Goal: Task Accomplishment & Management: Complete application form

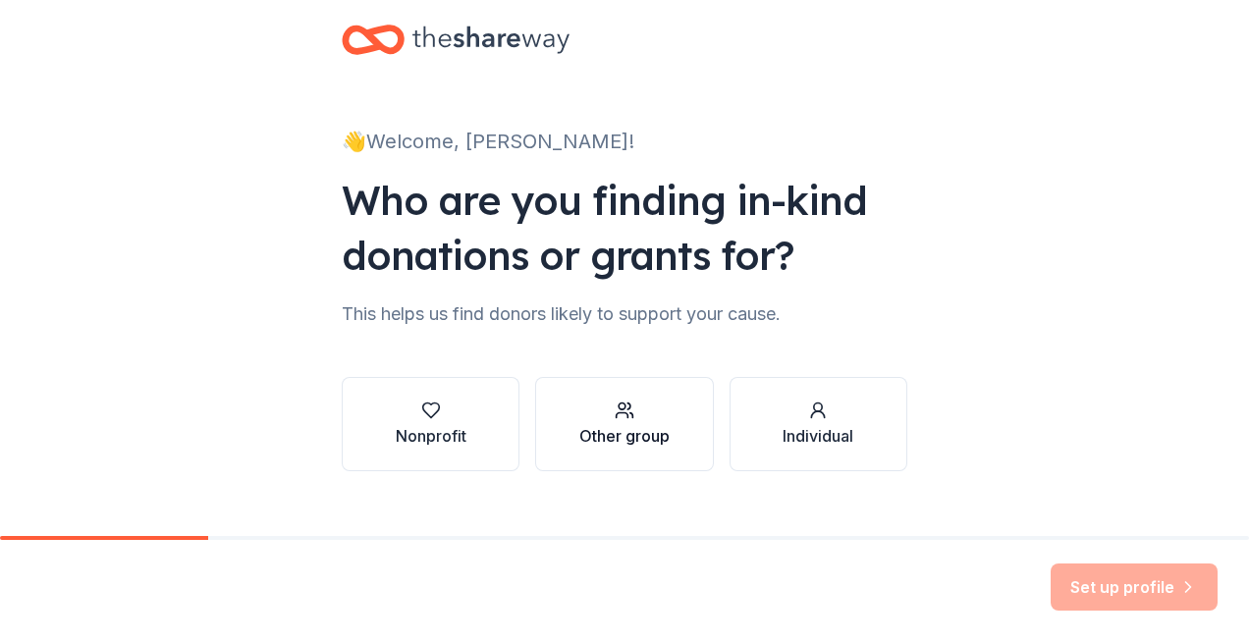
scroll to position [60, 0]
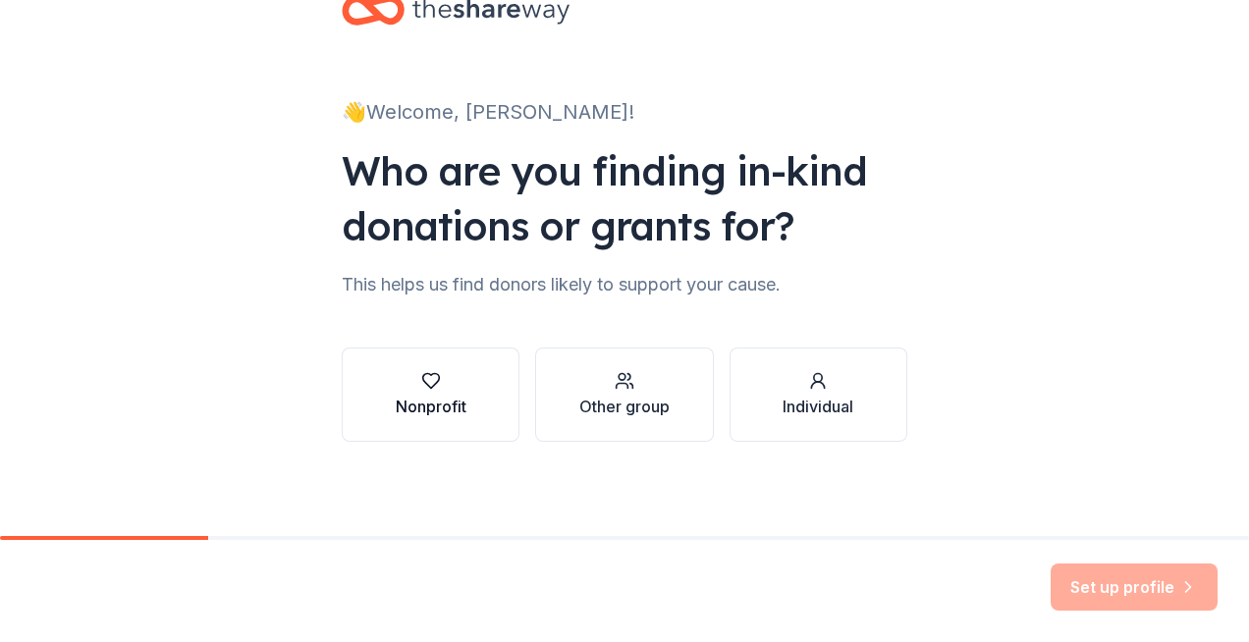
click at [375, 387] on button "Nonprofit" at bounding box center [431, 394] width 178 height 94
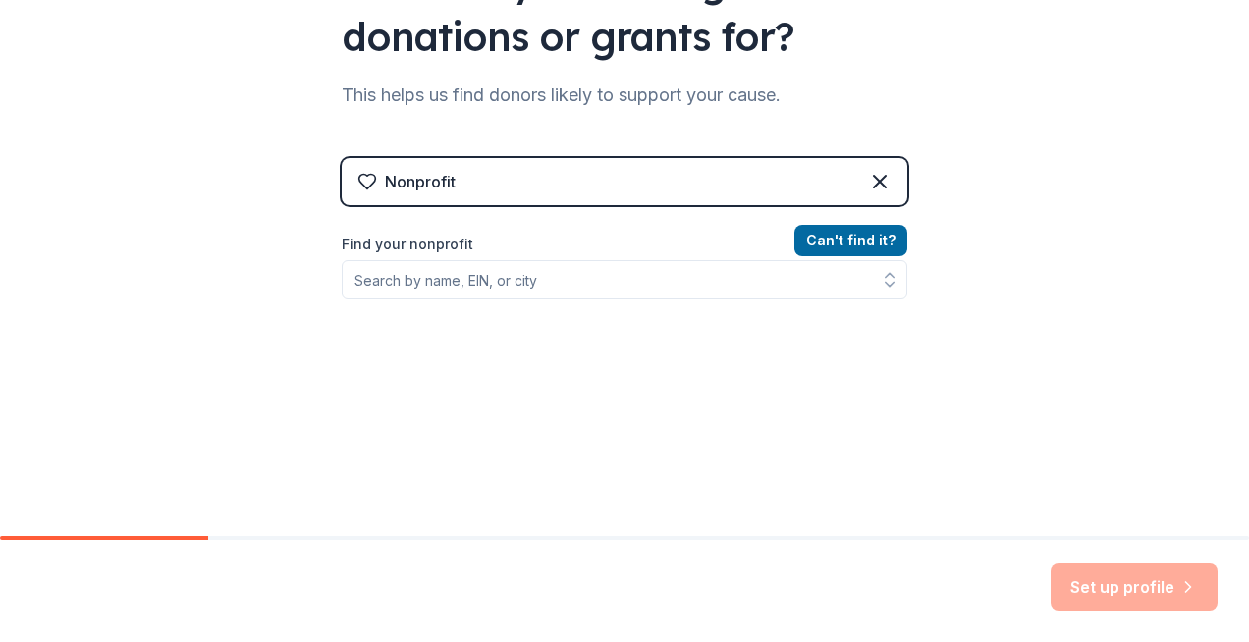
scroll to position [256, 0]
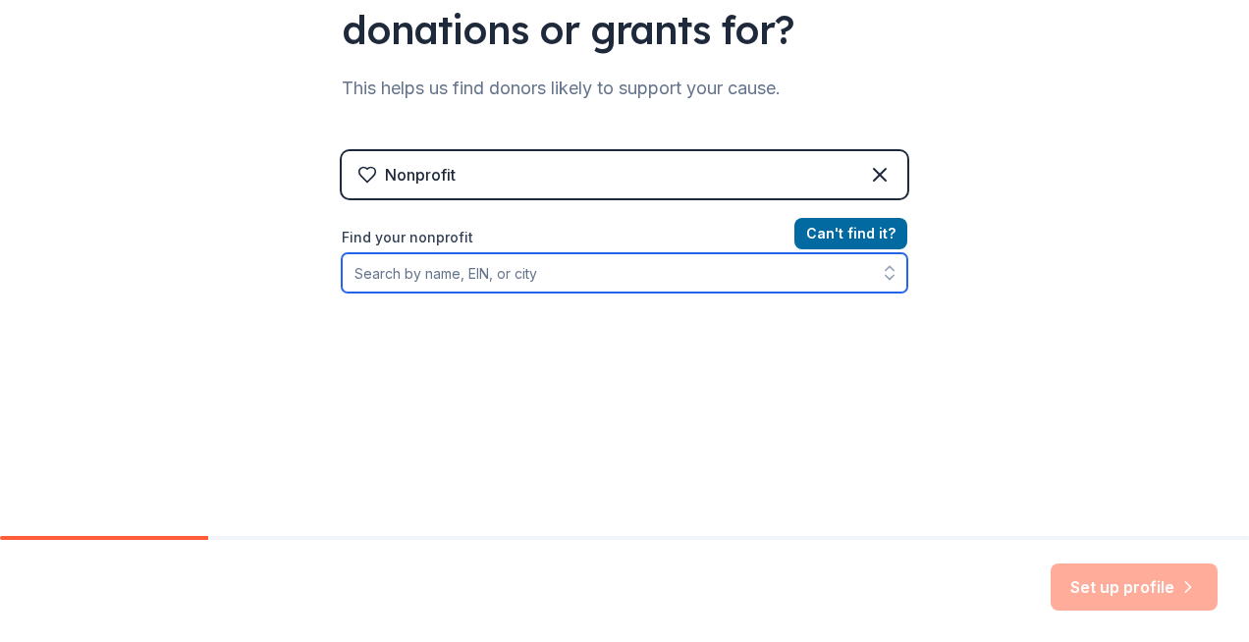
click at [585, 271] on input "Find your nonprofit" at bounding box center [624, 272] width 565 height 39
type input "Grace Memorial"
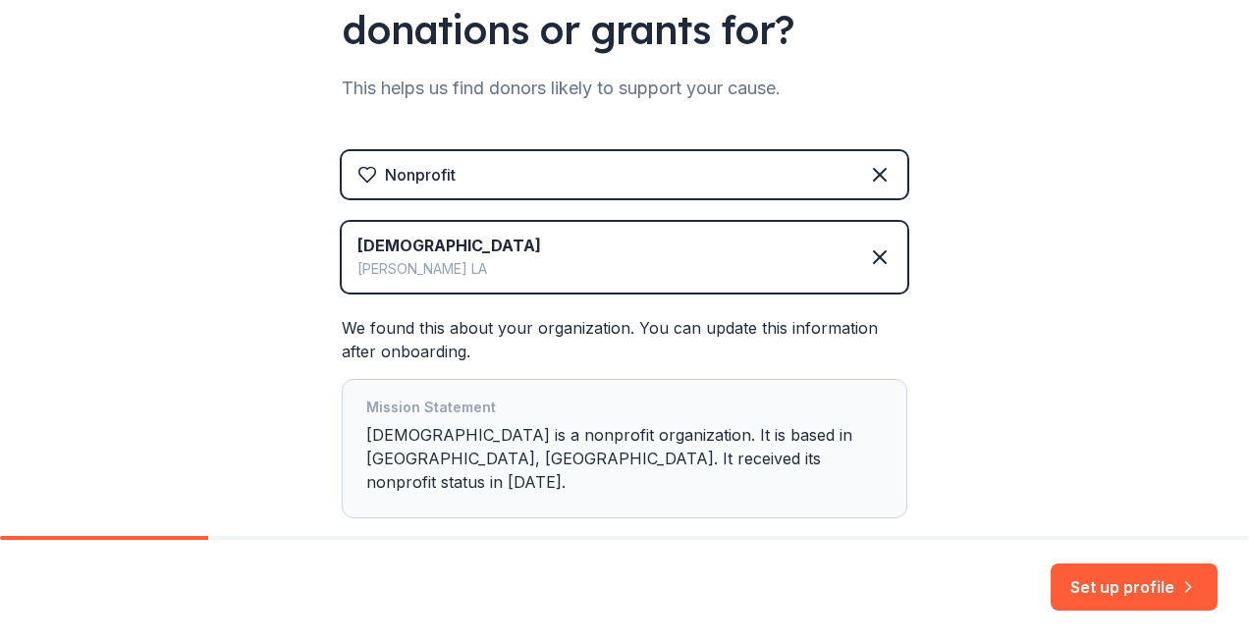
scroll to position [348, 0]
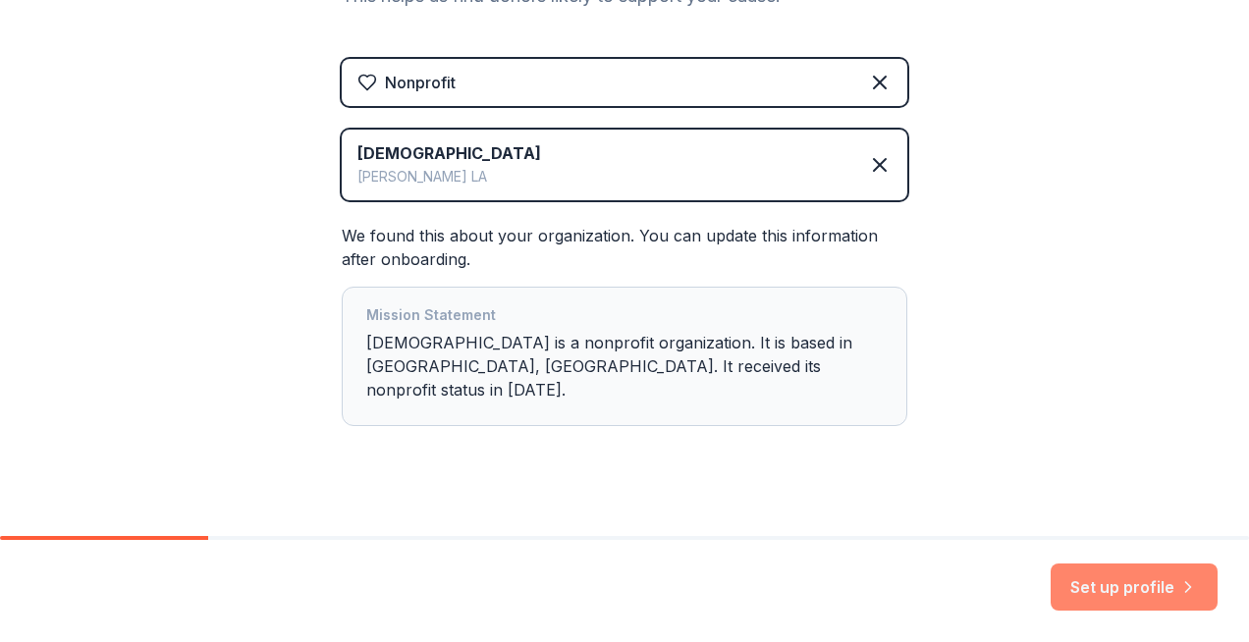
click at [1126, 567] on button "Set up profile" at bounding box center [1133, 586] width 167 height 47
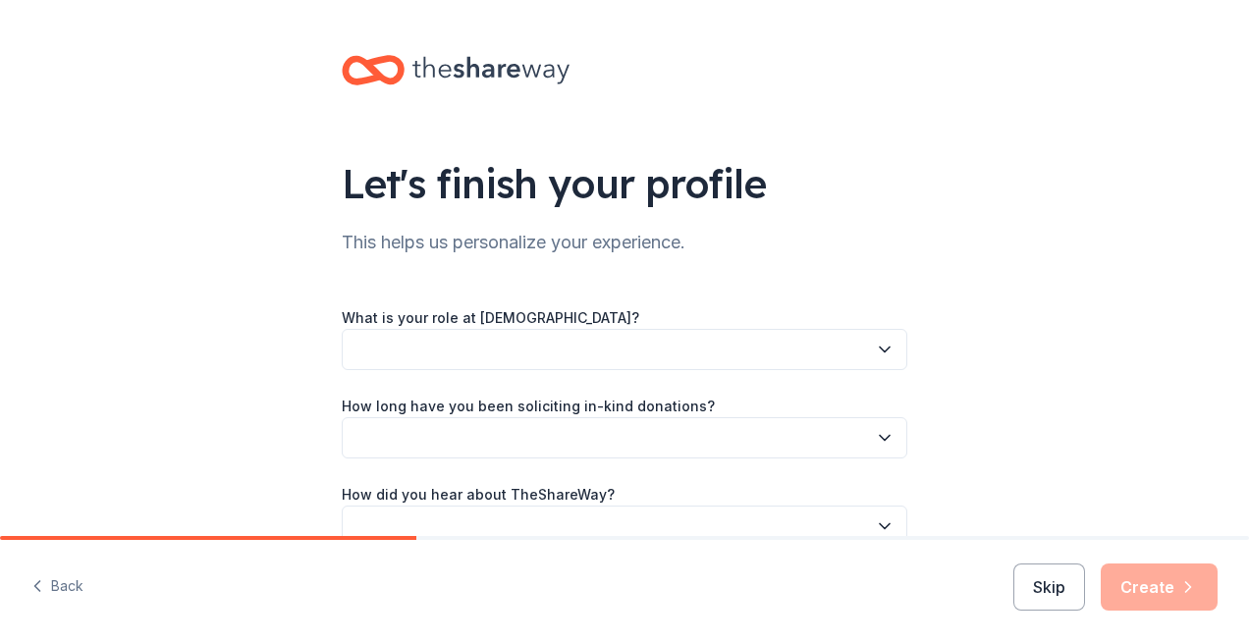
scroll to position [98, 0]
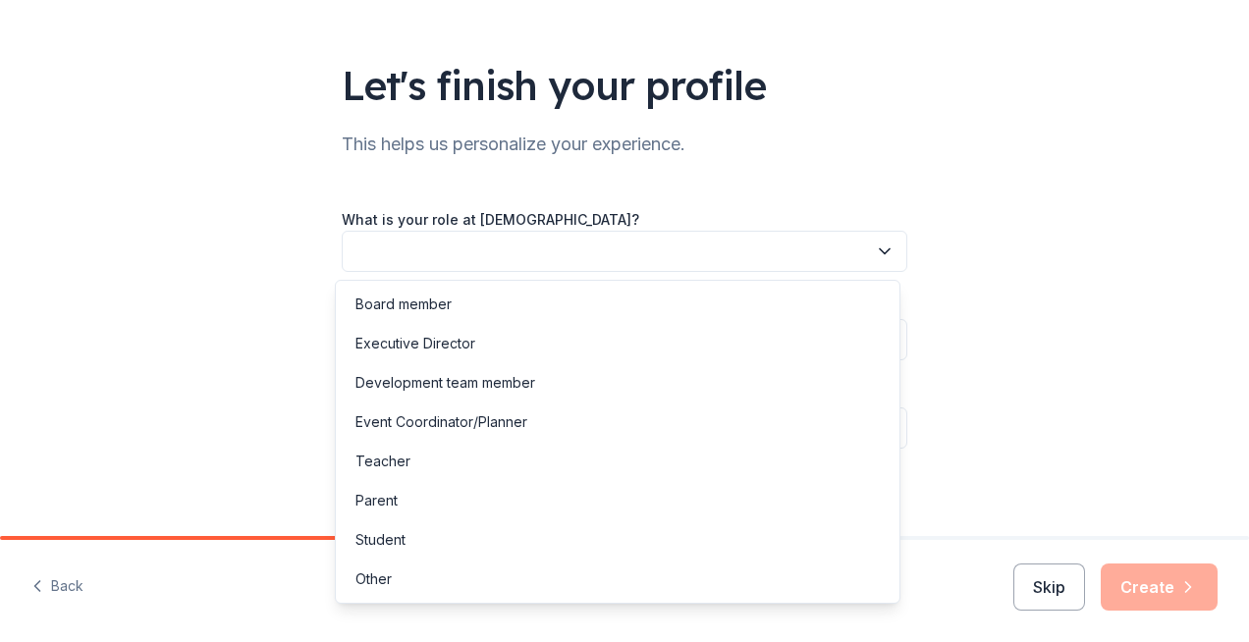
click at [599, 241] on button "button" at bounding box center [624, 251] width 565 height 41
click at [524, 313] on div "Board member" at bounding box center [618, 304] width 556 height 39
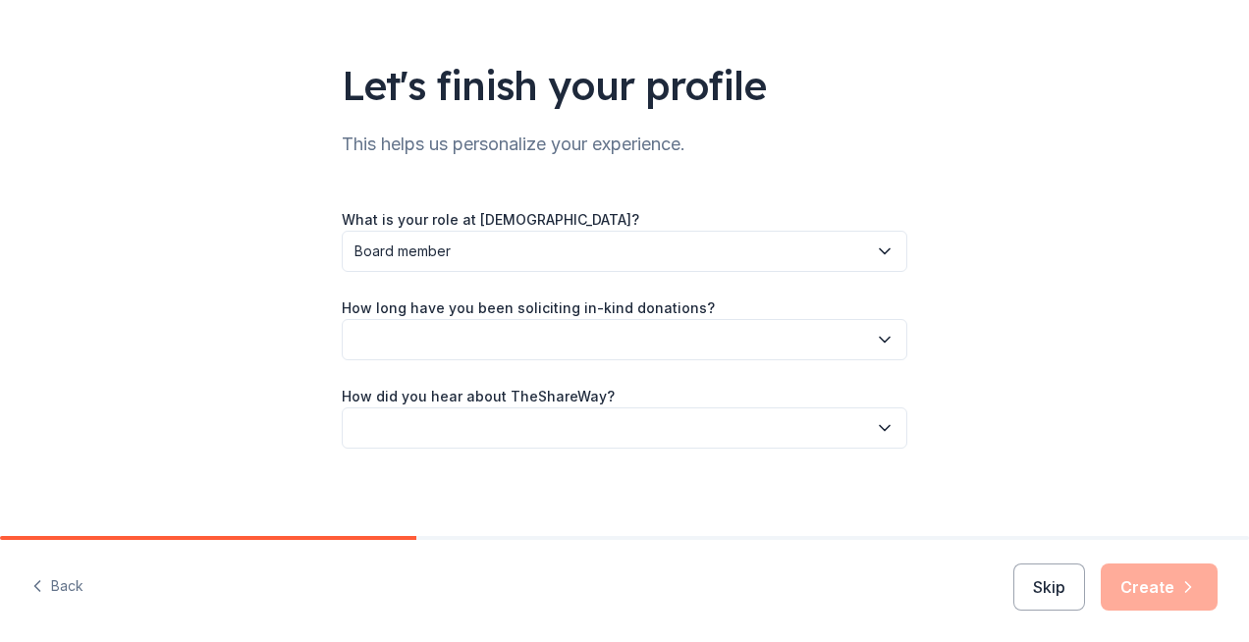
click at [812, 248] on span "Board member" at bounding box center [610, 252] width 512 height 24
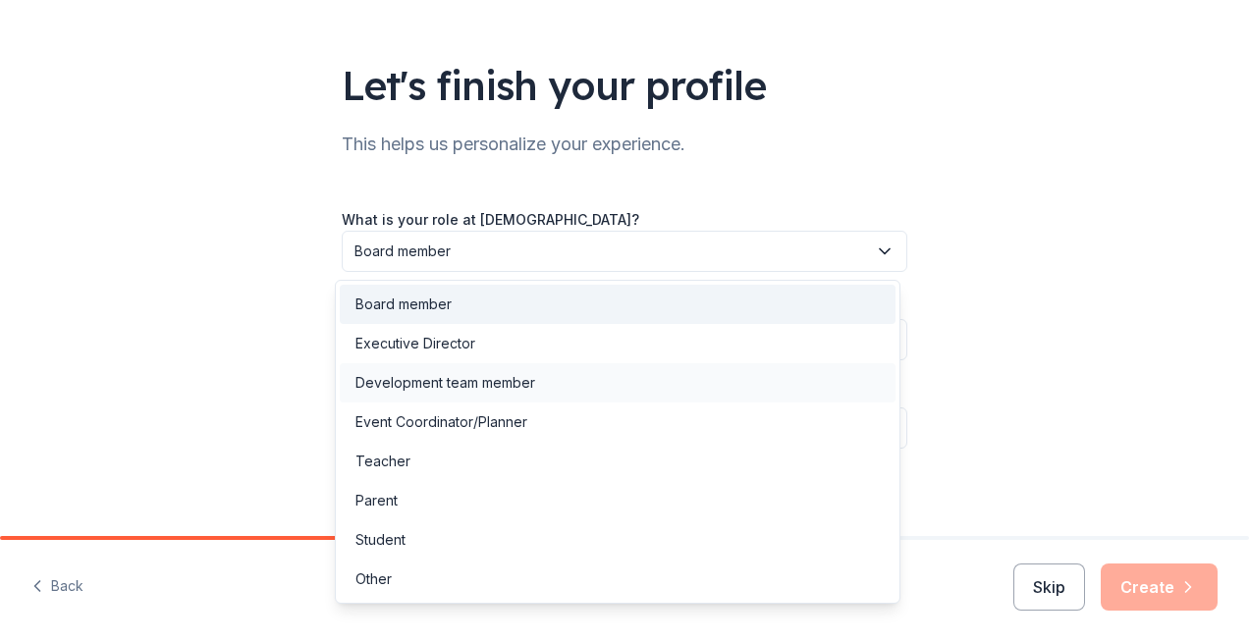
click at [511, 389] on div "Development team member" at bounding box center [445, 383] width 180 height 24
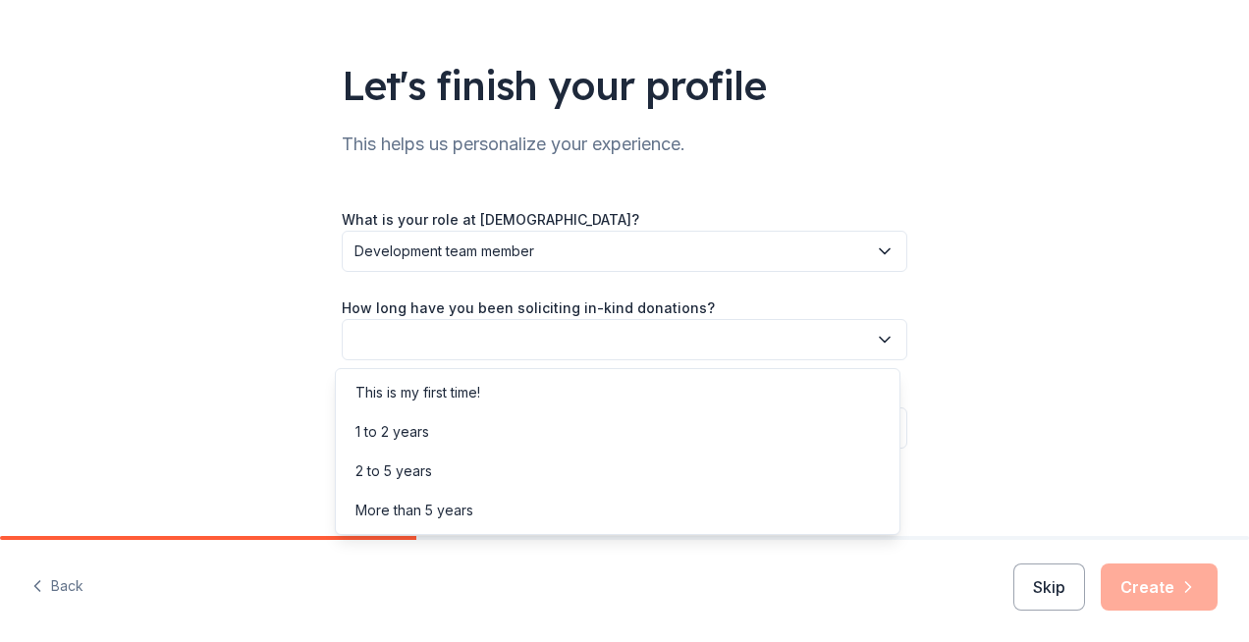
click at [621, 337] on button "button" at bounding box center [624, 339] width 565 height 41
click at [514, 390] on div "This is my first time!" at bounding box center [618, 392] width 556 height 39
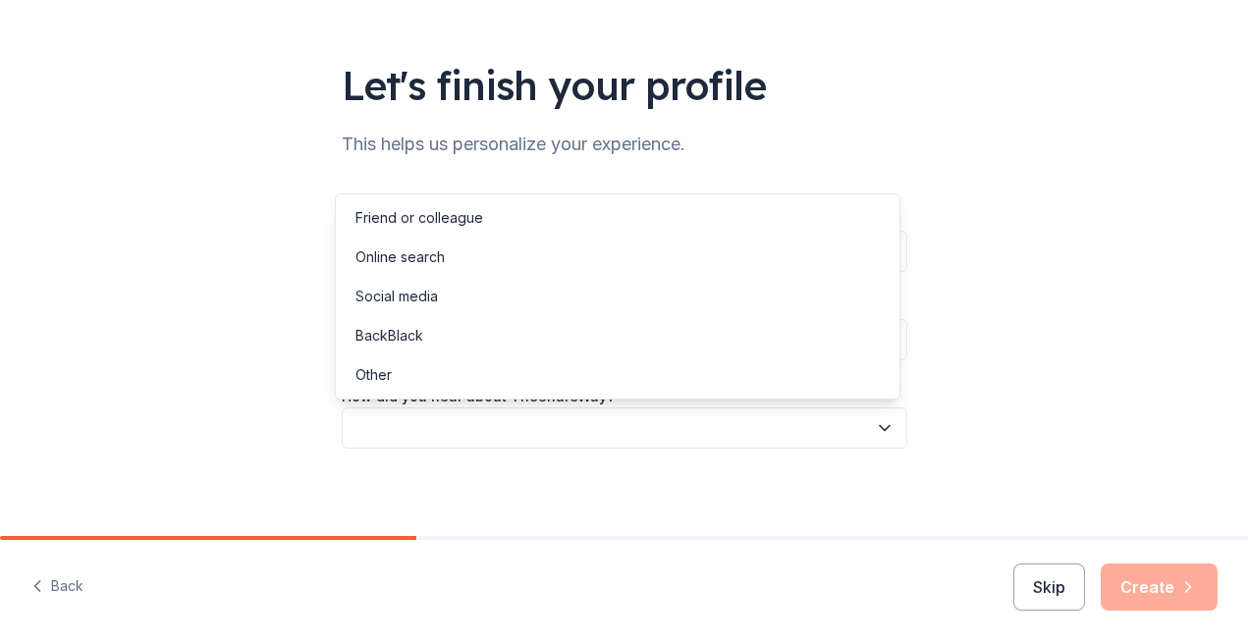
click at [667, 432] on button "button" at bounding box center [624, 427] width 565 height 41
click at [463, 265] on div "Online search" at bounding box center [618, 257] width 556 height 39
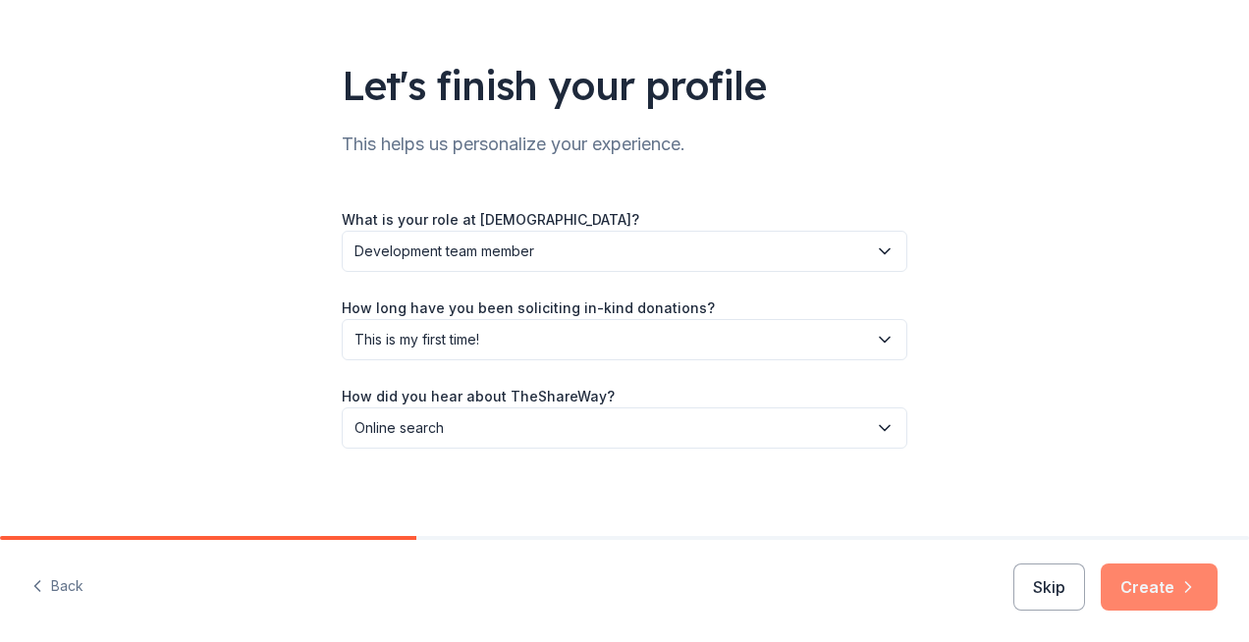
click at [1153, 585] on button "Create" at bounding box center [1158, 586] width 117 height 47
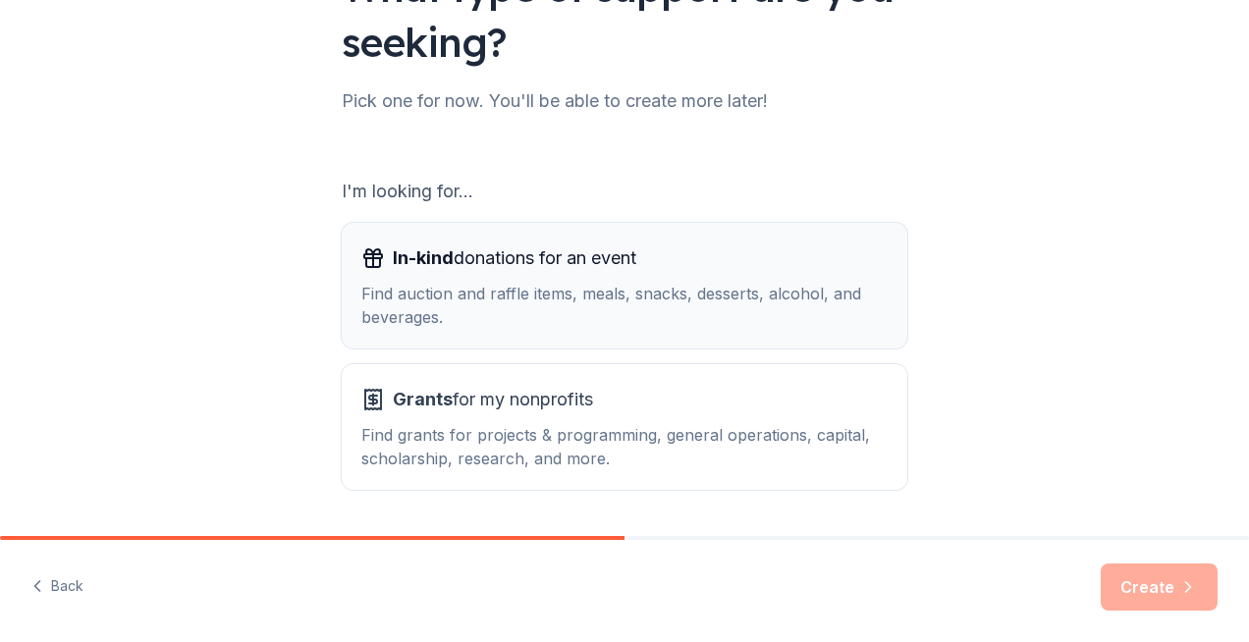
scroll to position [256, 0]
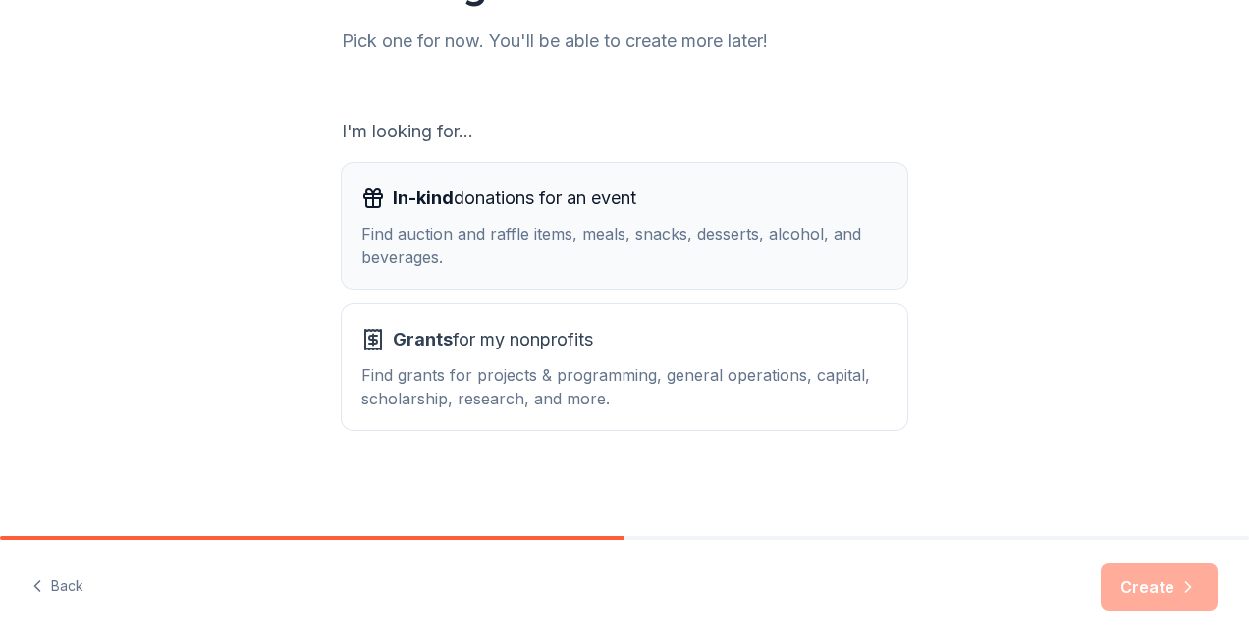
click at [555, 229] on div "Find auction and raffle items, meals, snacks, desserts, alcohol, and beverages." at bounding box center [624, 245] width 526 height 47
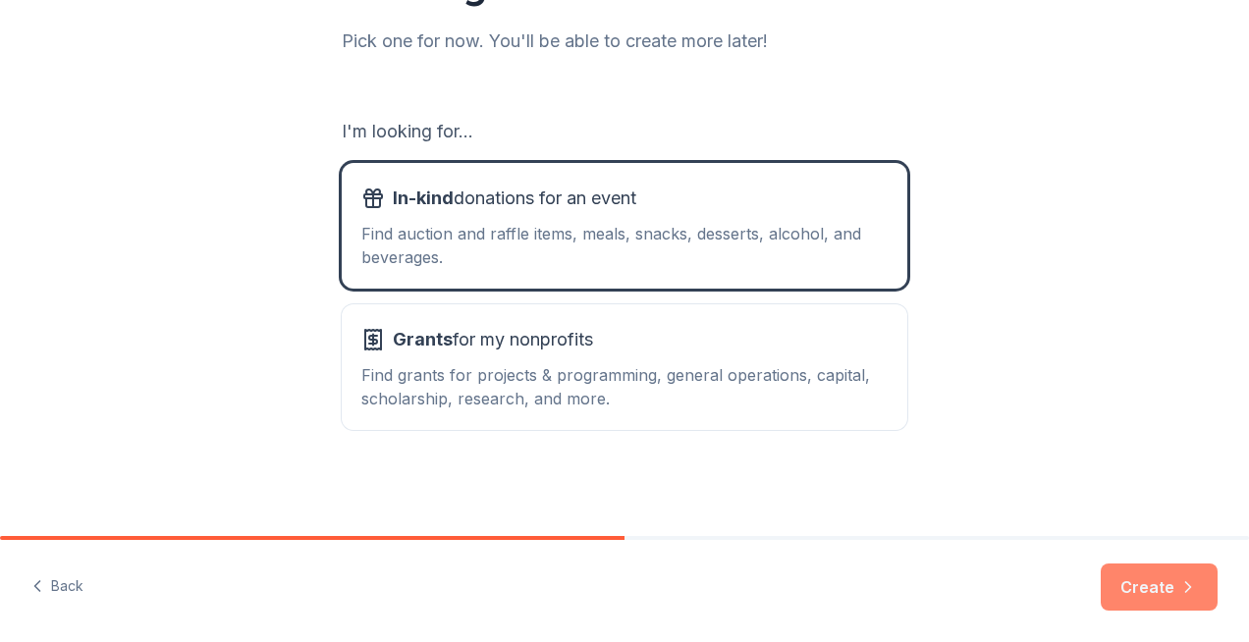
click at [1172, 595] on button "Create" at bounding box center [1158, 586] width 117 height 47
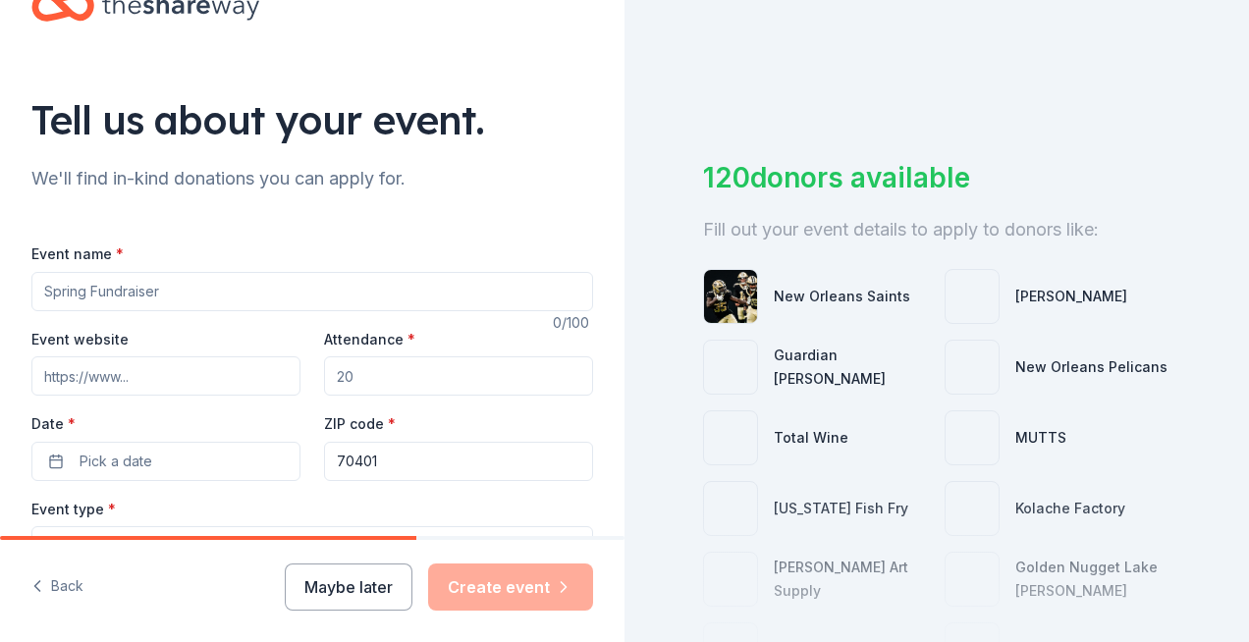
scroll to position [98, 0]
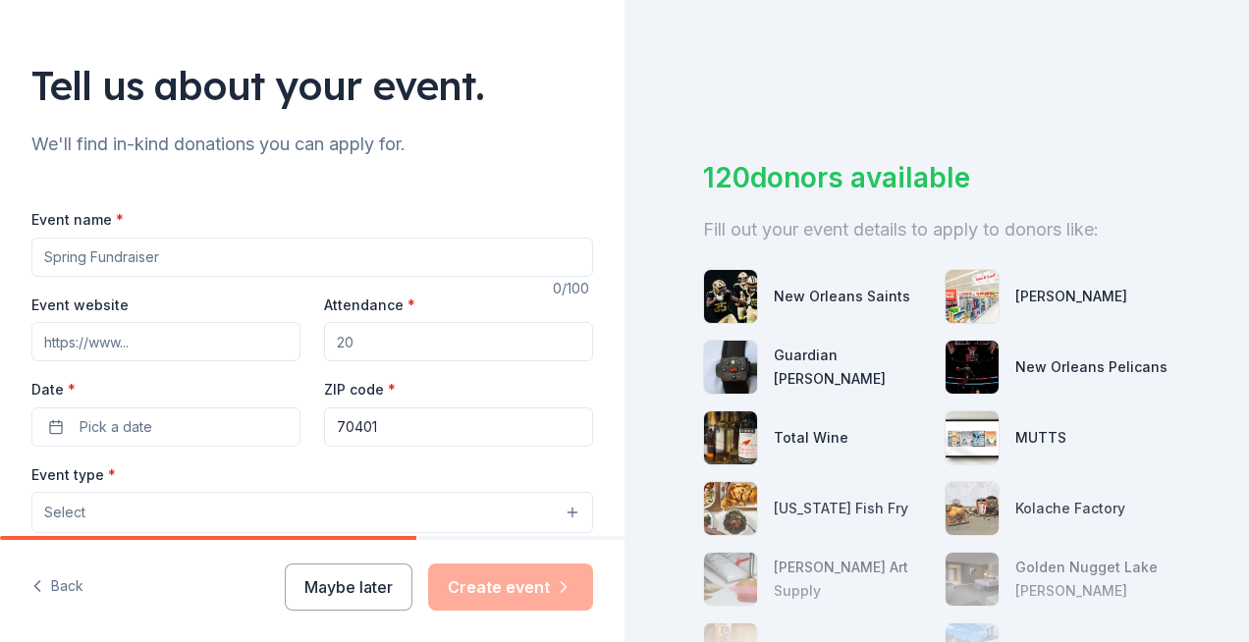
click at [133, 255] on input "Event name *" at bounding box center [311, 257] width 561 height 39
type input "Taste of the Spirits"
click at [151, 353] on input "Event website" at bounding box center [165, 341] width 269 height 39
paste input "https://www.gracemem.org/"
type input "https://www.gracemem.org/"
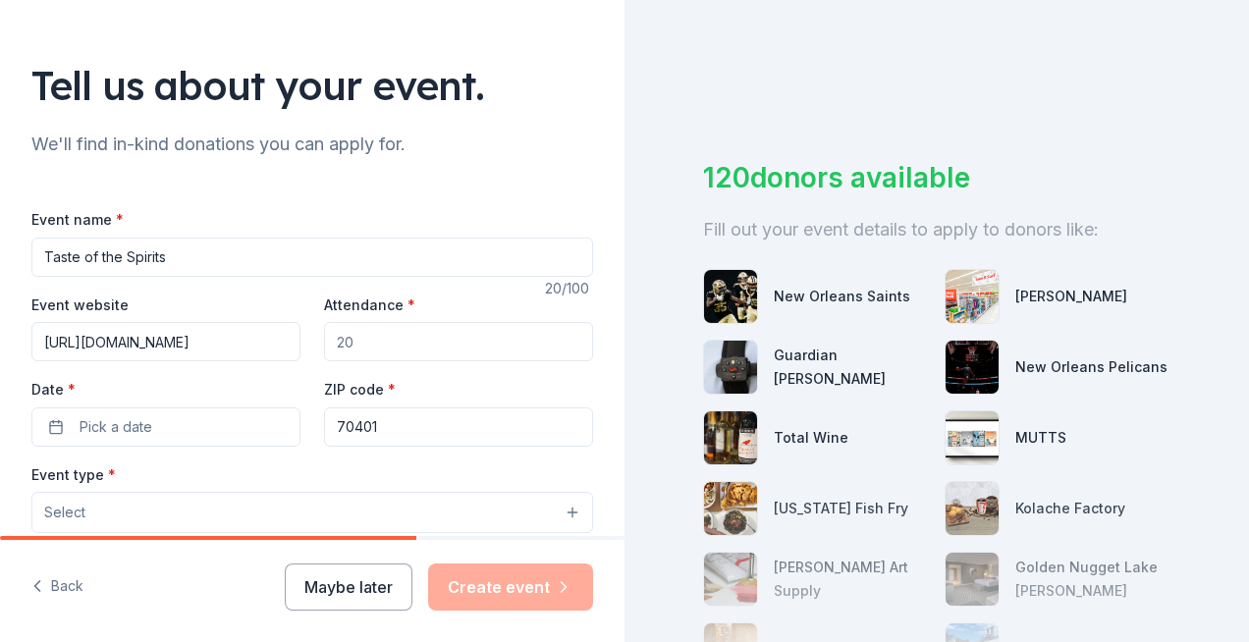
click at [357, 353] on input "Attendance *" at bounding box center [458, 341] width 269 height 39
type input "100"
click at [212, 424] on button "Pick a date" at bounding box center [165, 426] width 269 height 39
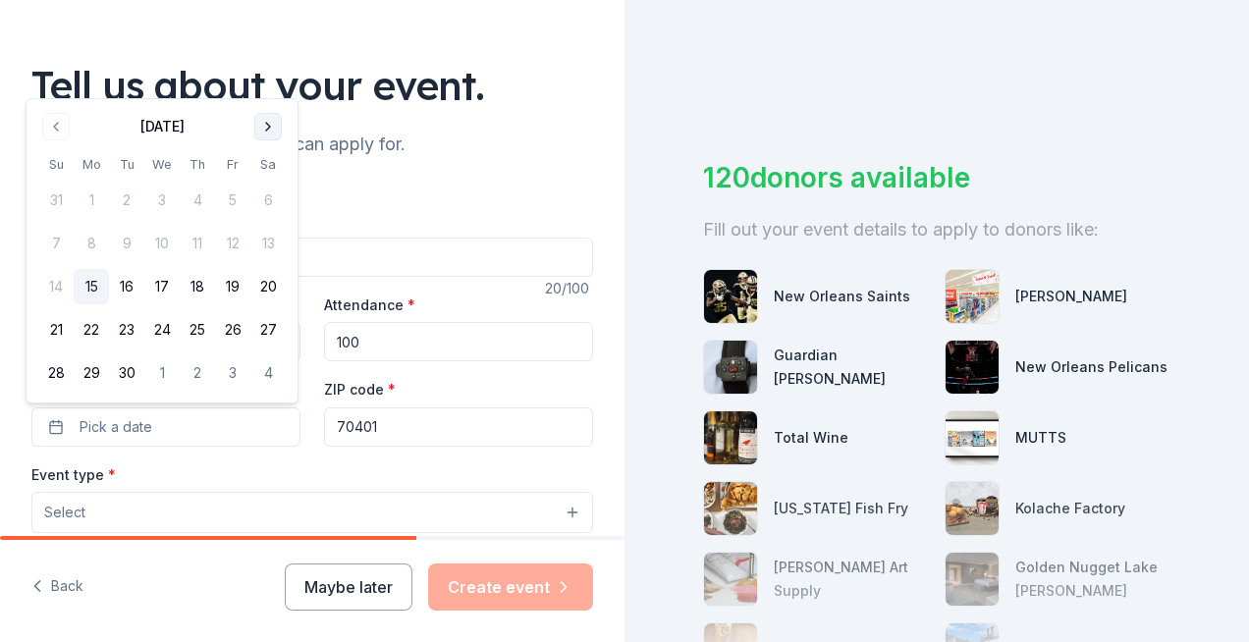
click at [264, 129] on button "Go to next month" at bounding box center [267, 126] width 27 height 27
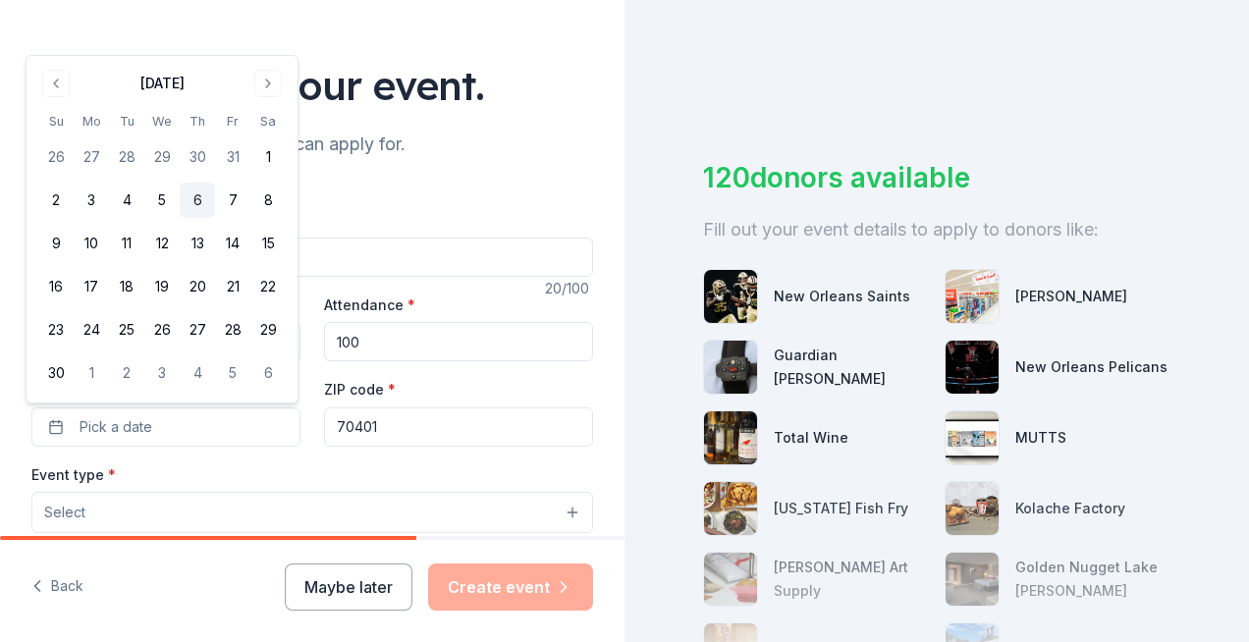
click at [197, 200] on button "6" at bounding box center [197, 200] width 35 height 35
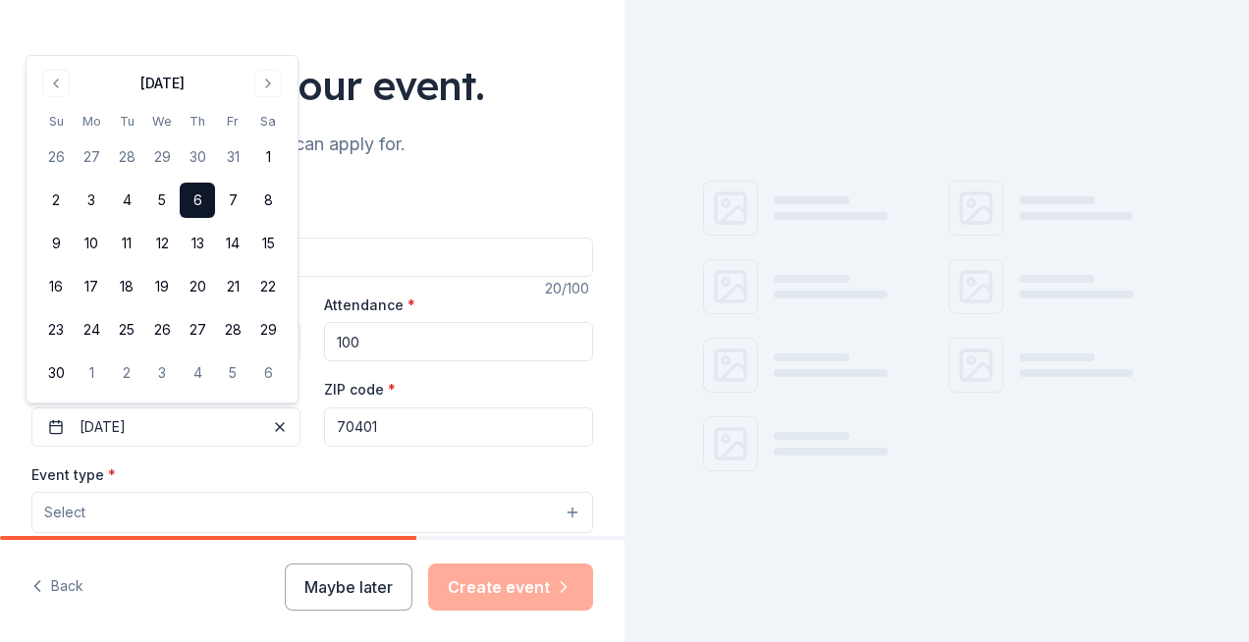
click at [410, 422] on input "70401" at bounding box center [458, 426] width 269 height 39
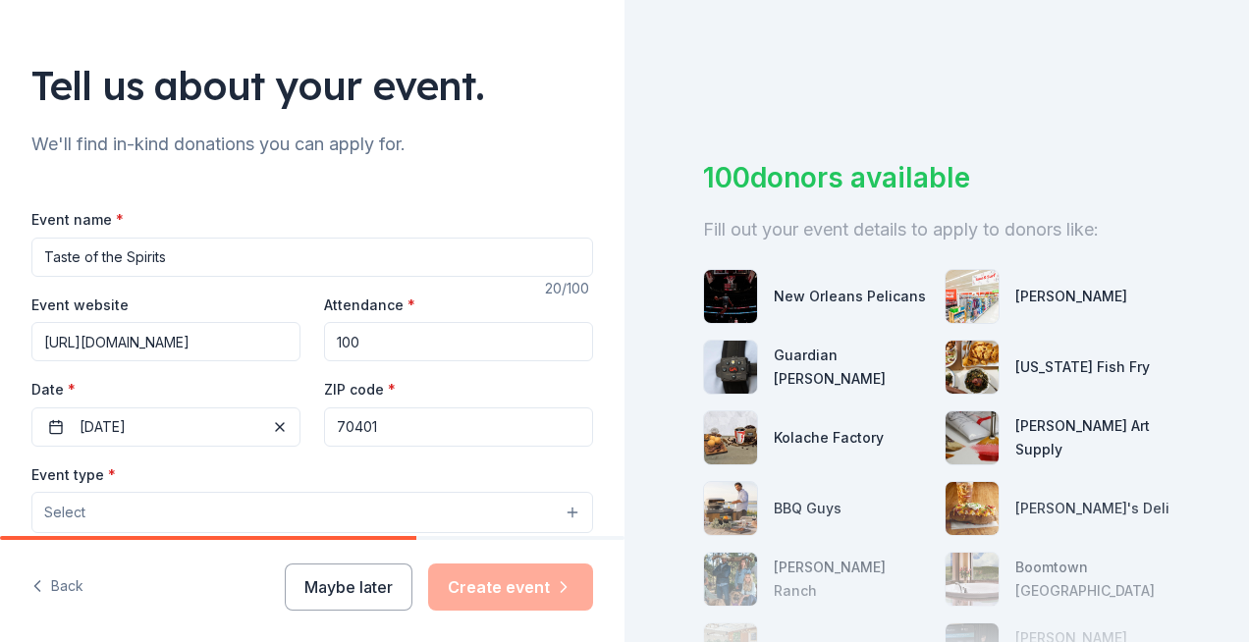
click at [209, 514] on button "Select" at bounding box center [311, 512] width 561 height 41
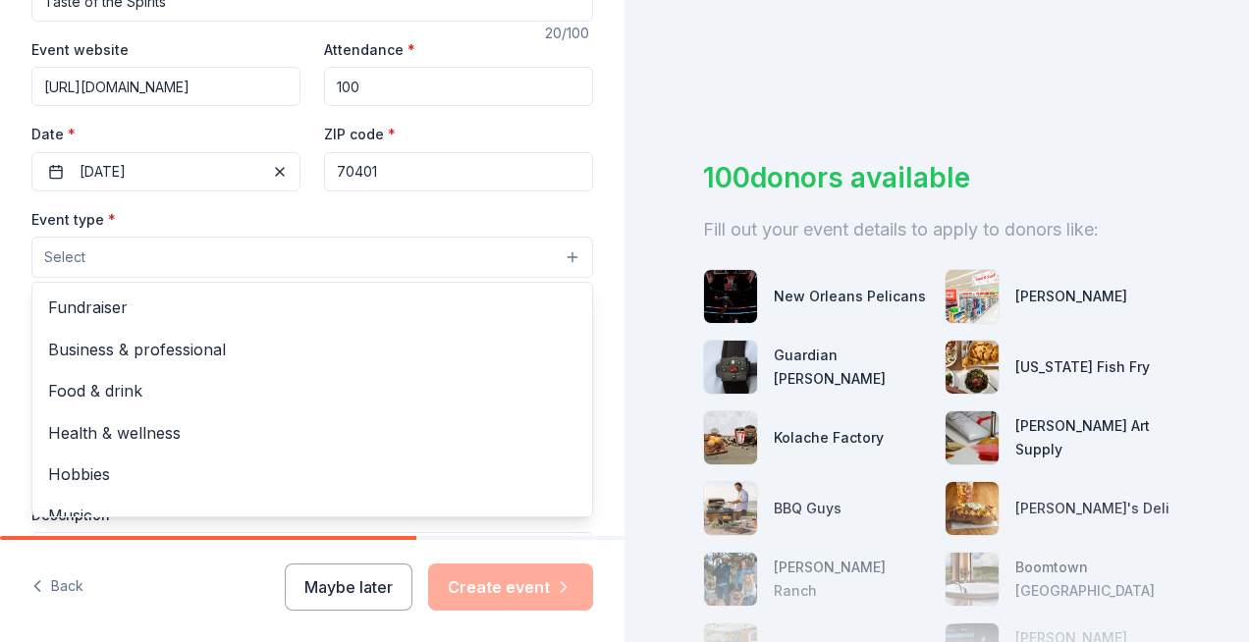
scroll to position [393, 0]
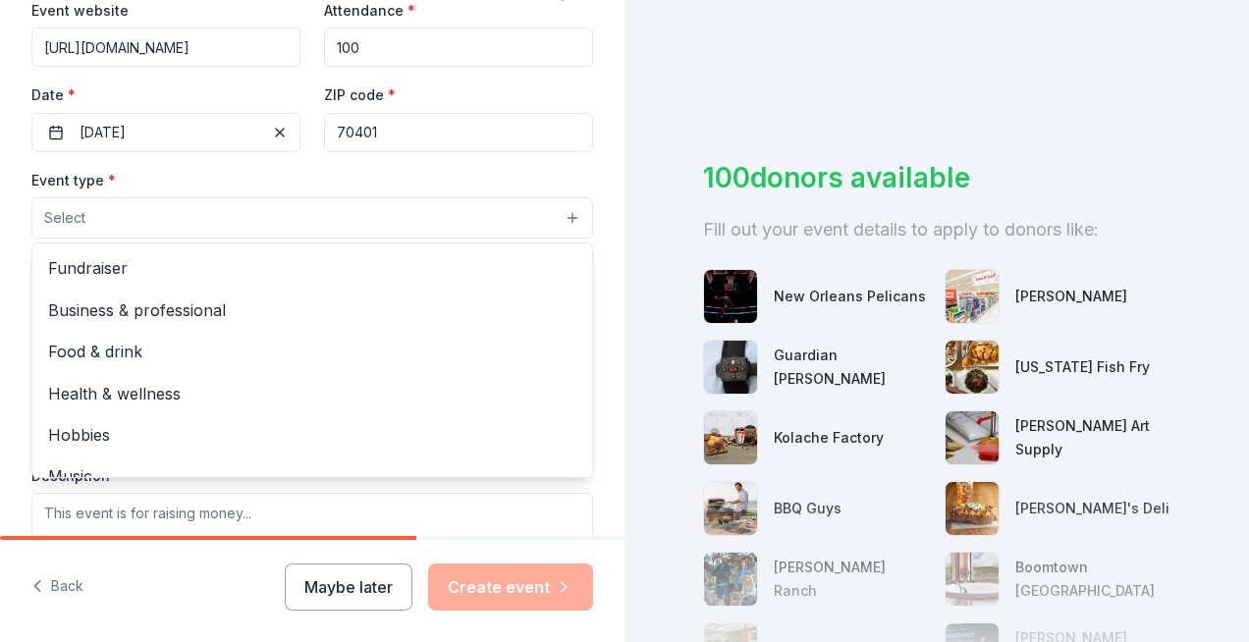
click at [461, 218] on button "Select" at bounding box center [311, 217] width 561 height 41
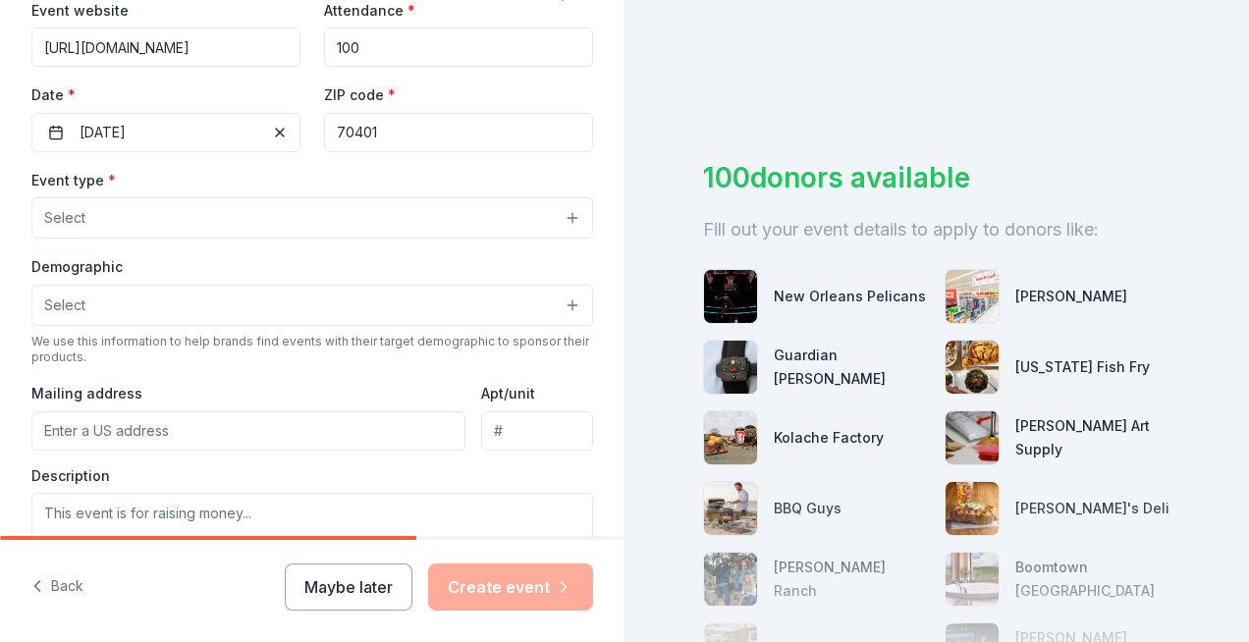
click at [461, 218] on button "Select" at bounding box center [311, 217] width 561 height 41
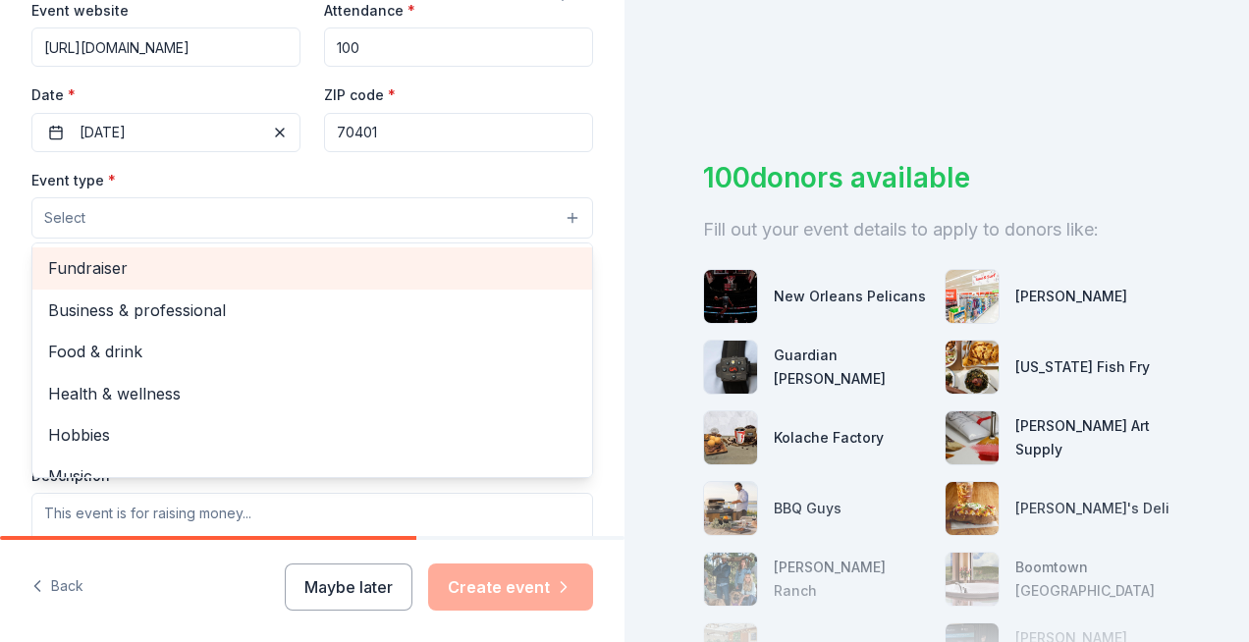
click at [171, 271] on span "Fundraiser" at bounding box center [312, 268] width 528 height 26
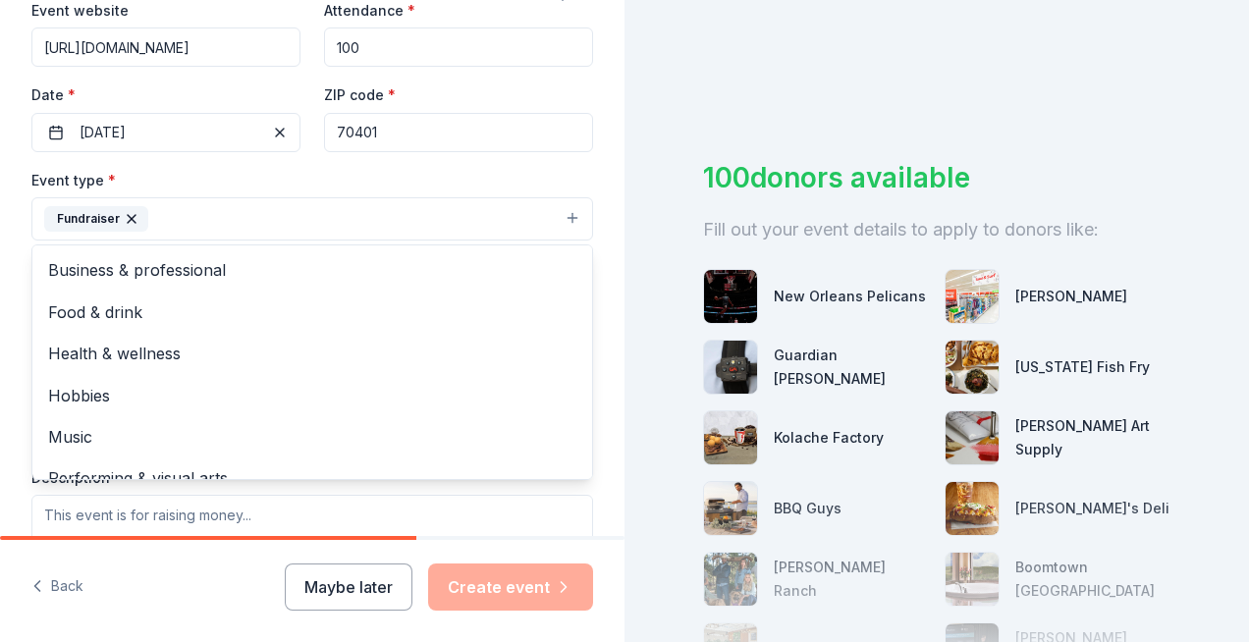
click at [304, 176] on div "Event type * Fundraiser Business & professional Food & drink Health & wellness …" at bounding box center [311, 205] width 561 height 74
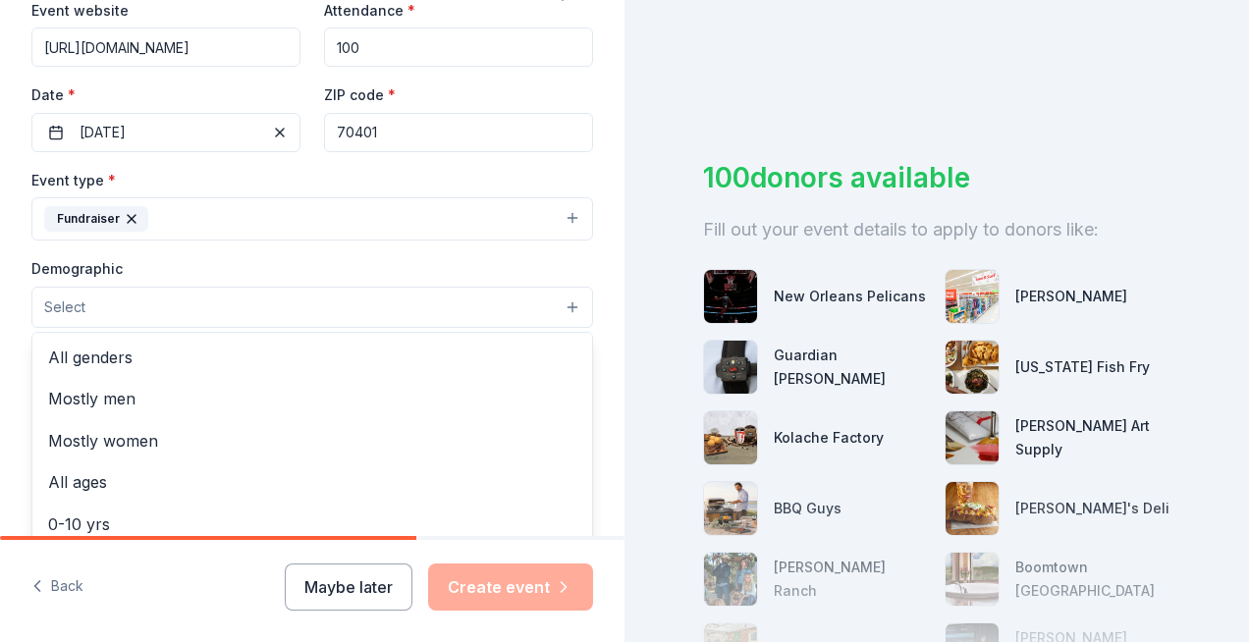
click at [317, 313] on button "Select" at bounding box center [311, 307] width 561 height 41
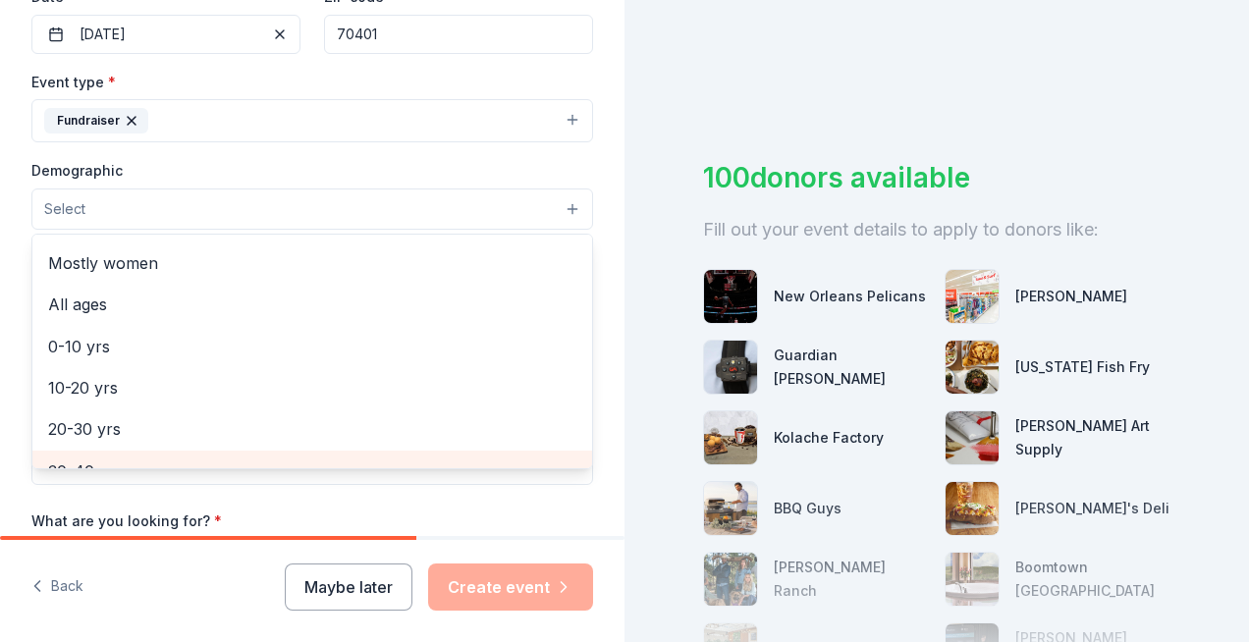
scroll to position [0, 0]
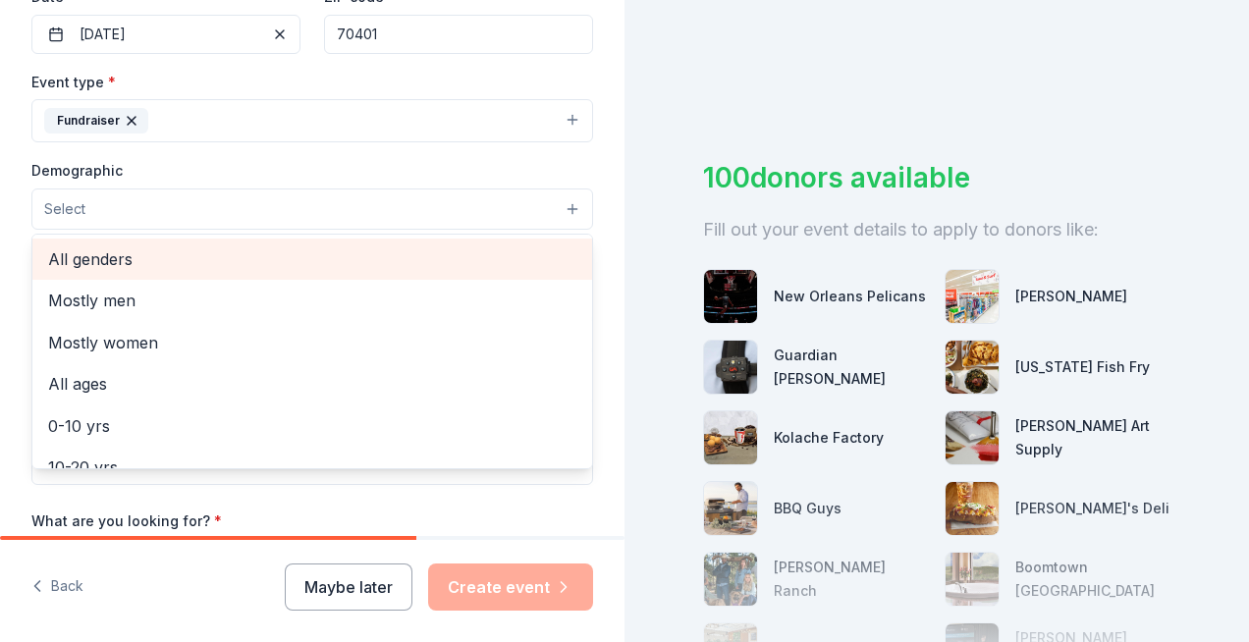
click at [214, 259] on span "All genders" at bounding box center [312, 259] width 528 height 26
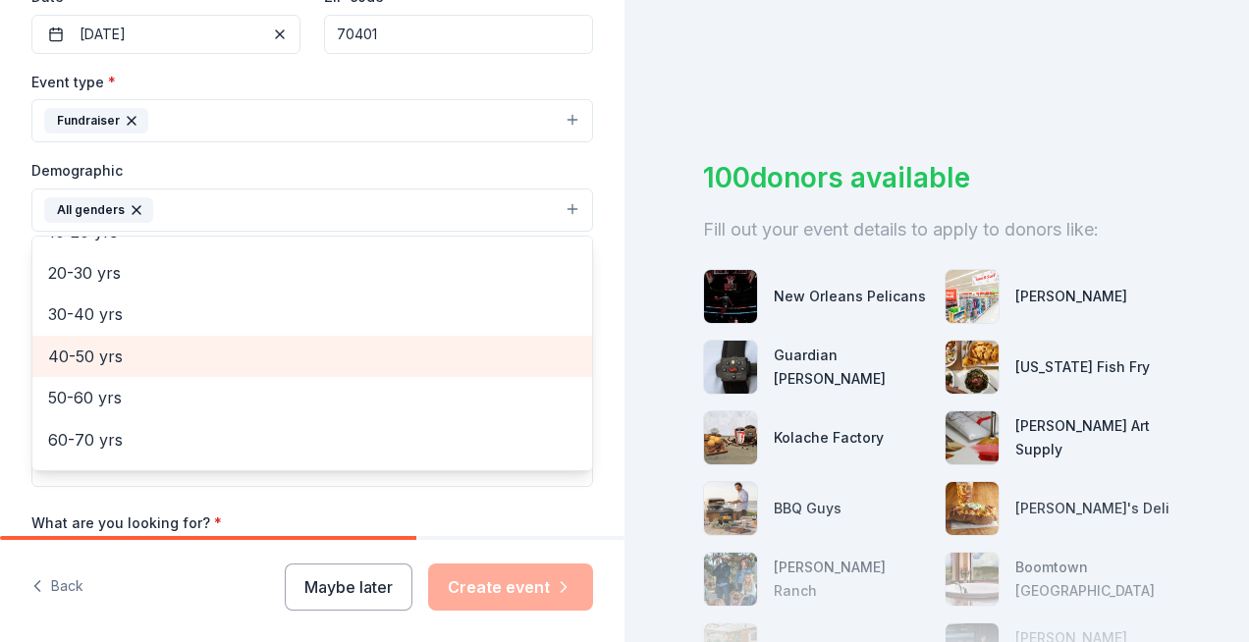
click at [211, 346] on span "40-50 yrs" at bounding box center [312, 357] width 528 height 26
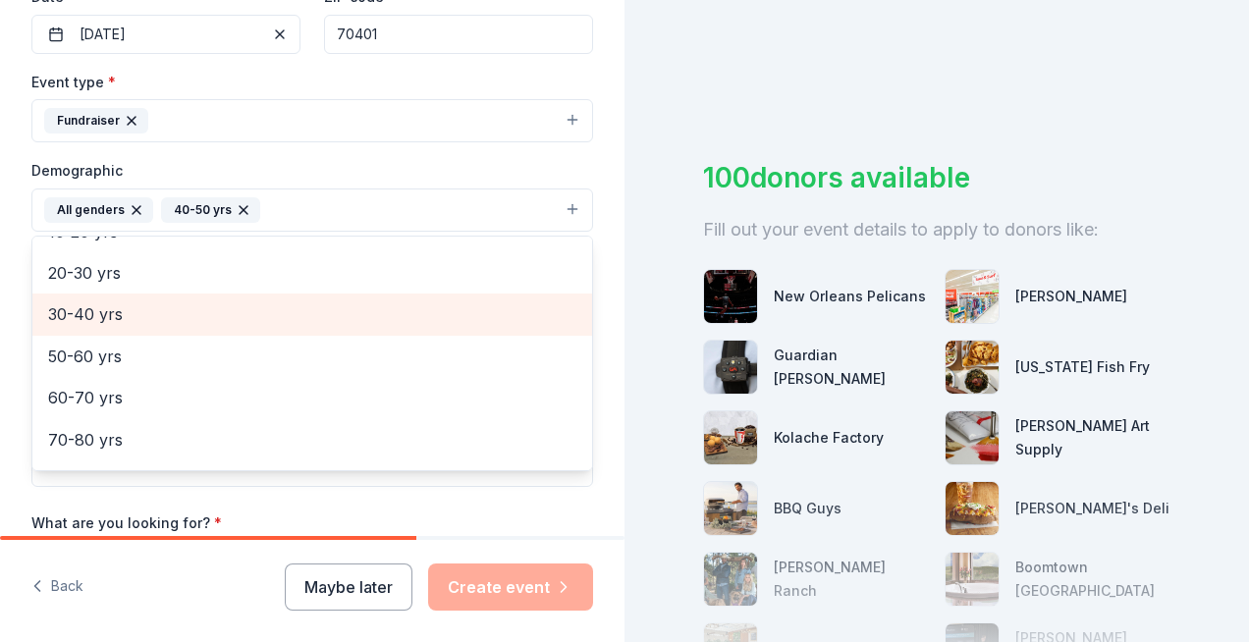
click at [186, 311] on span "30-40 yrs" at bounding box center [312, 314] width 528 height 26
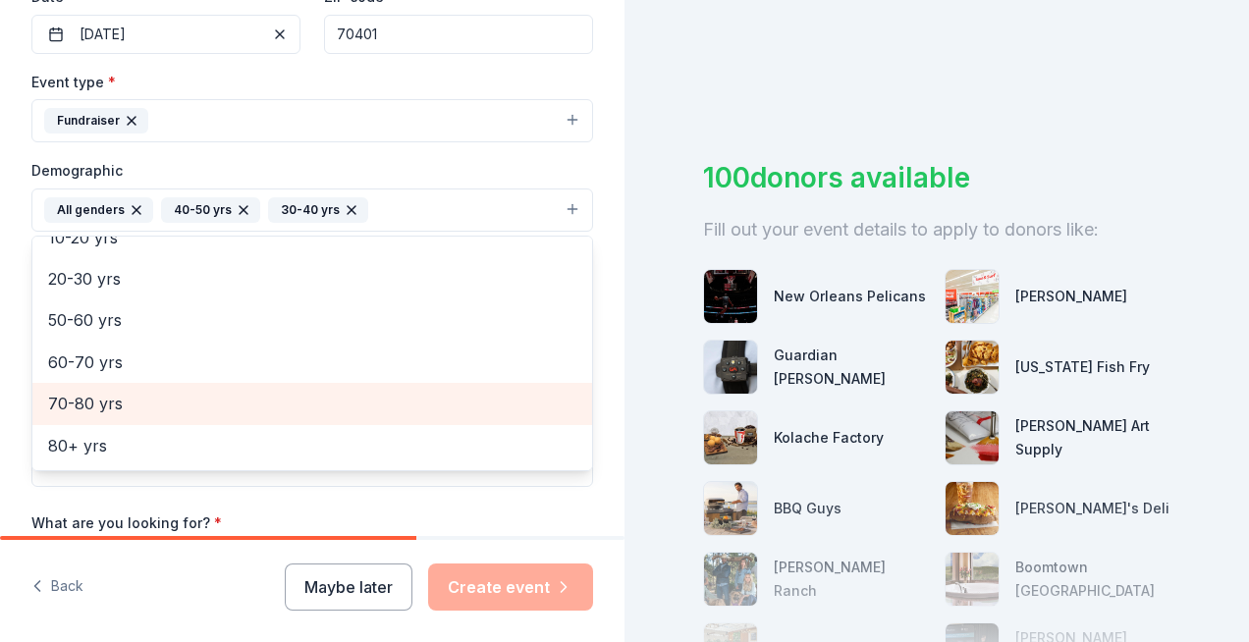
click at [148, 406] on span "70-80 yrs" at bounding box center [312, 404] width 528 height 26
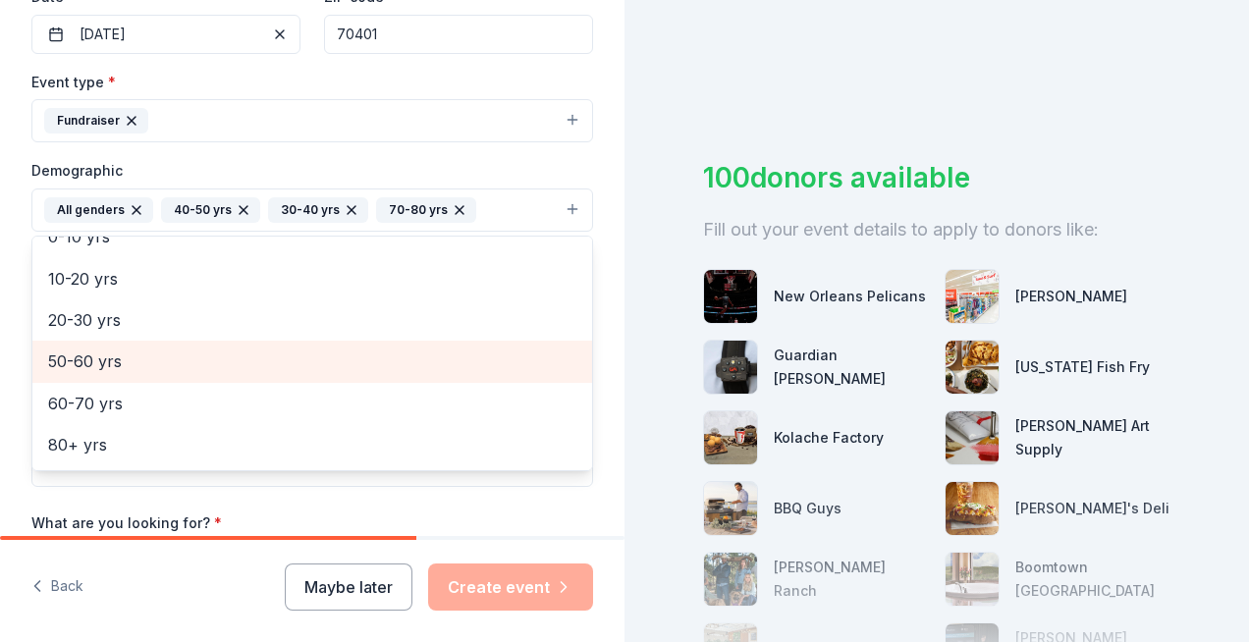
click at [124, 365] on span "50-60 yrs" at bounding box center [312, 361] width 528 height 26
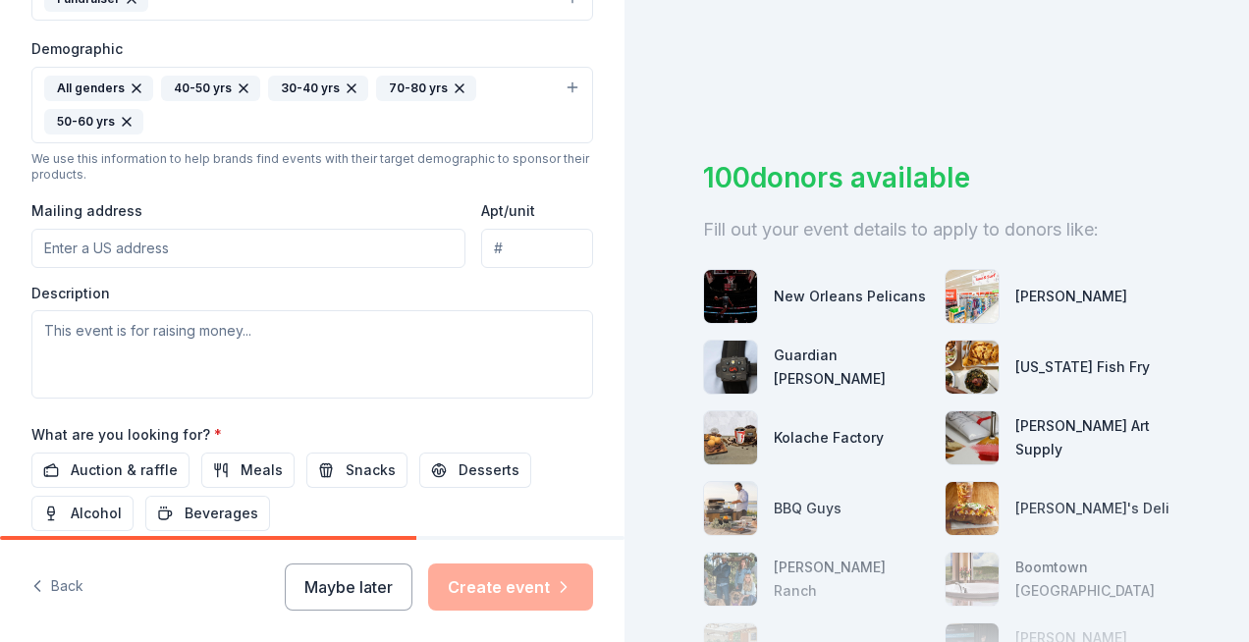
scroll to position [646, 0]
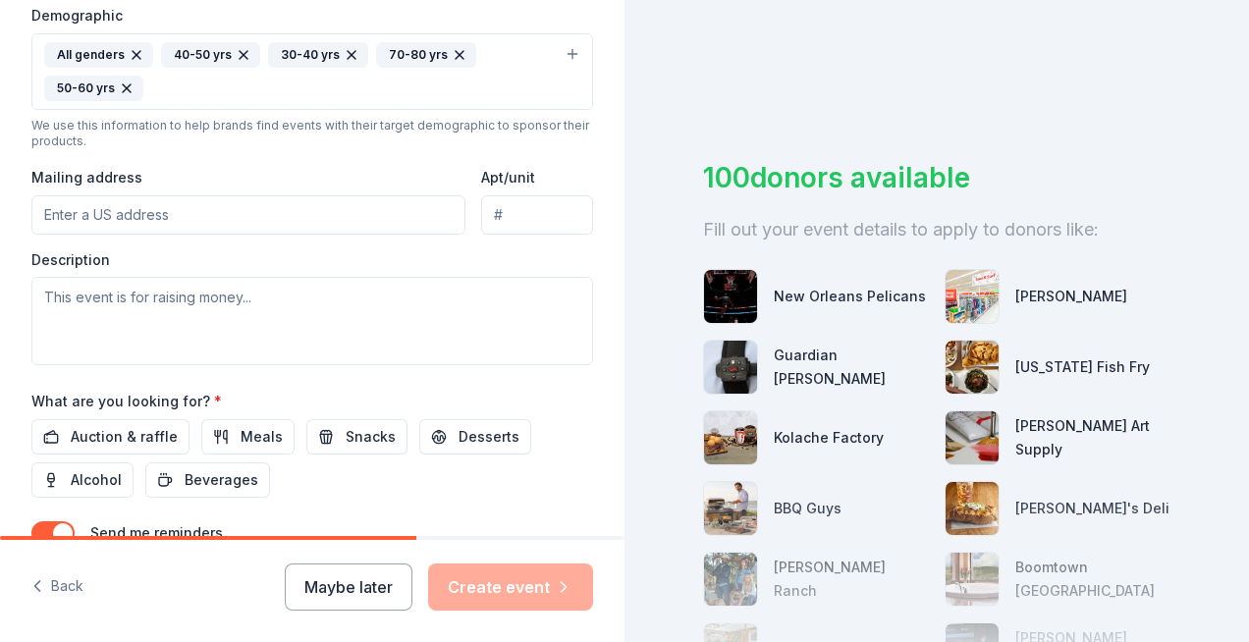
click at [235, 218] on input "Mailing address" at bounding box center [248, 214] width 434 height 39
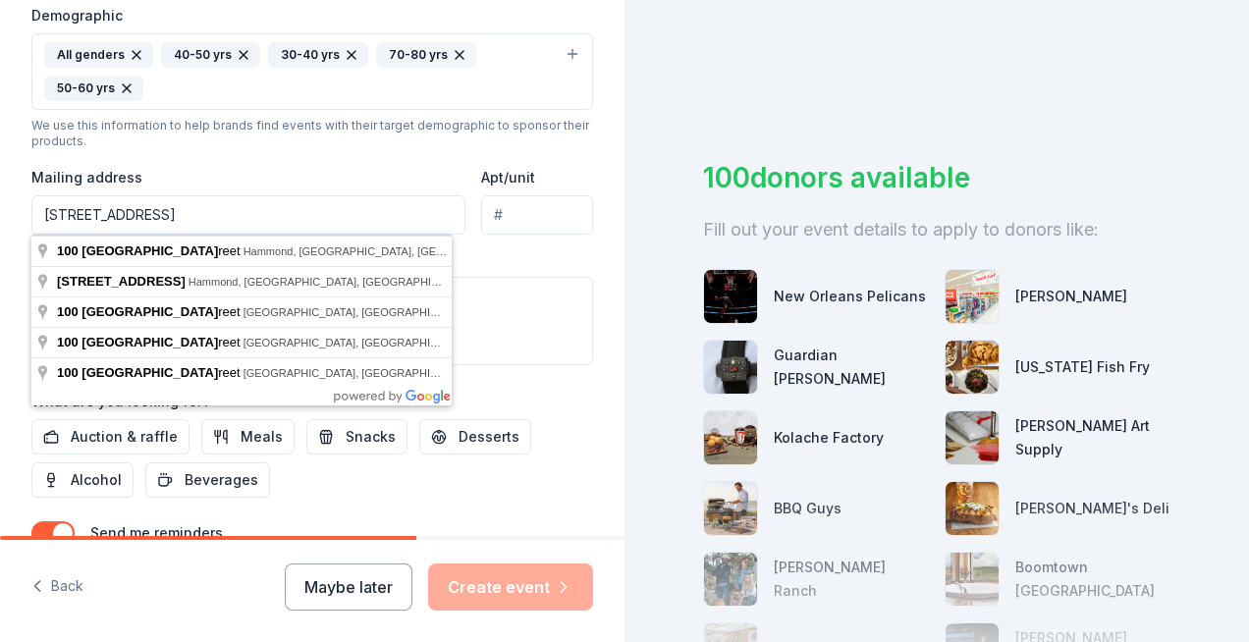
type input "100 West Church Street, Hammond, LA, 70401"
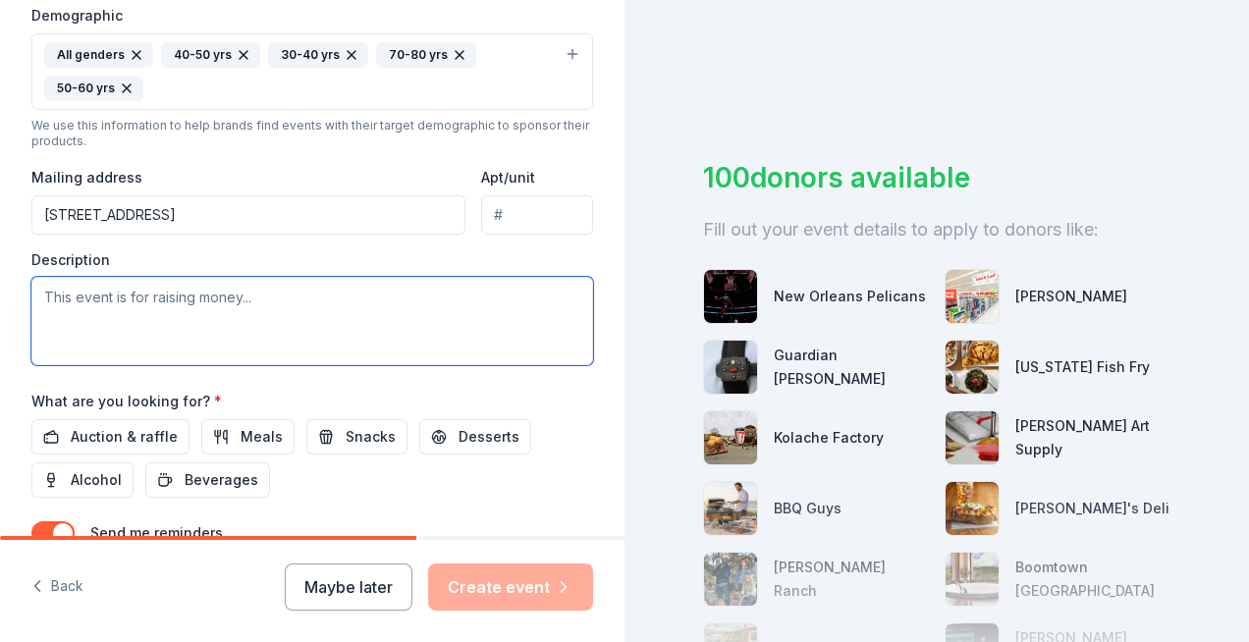
click at [221, 312] on textarea at bounding box center [311, 321] width 561 height 88
paste textarea "https://www.gracemem.org/"
type textarea "h"
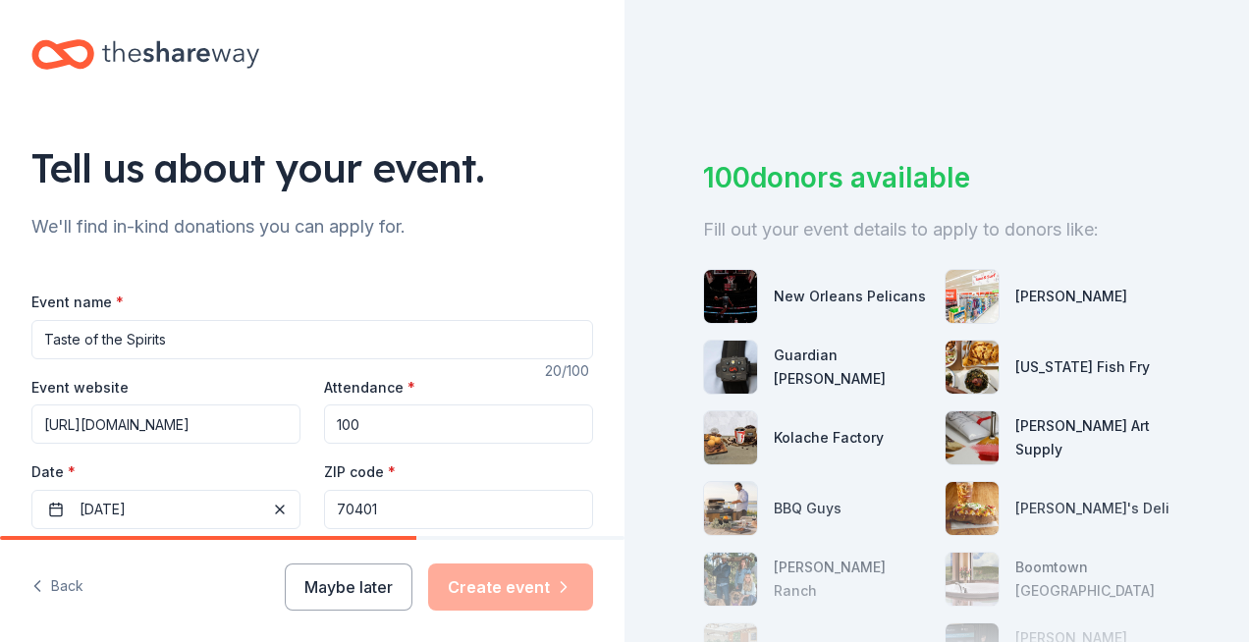
scroll to position [0, 0]
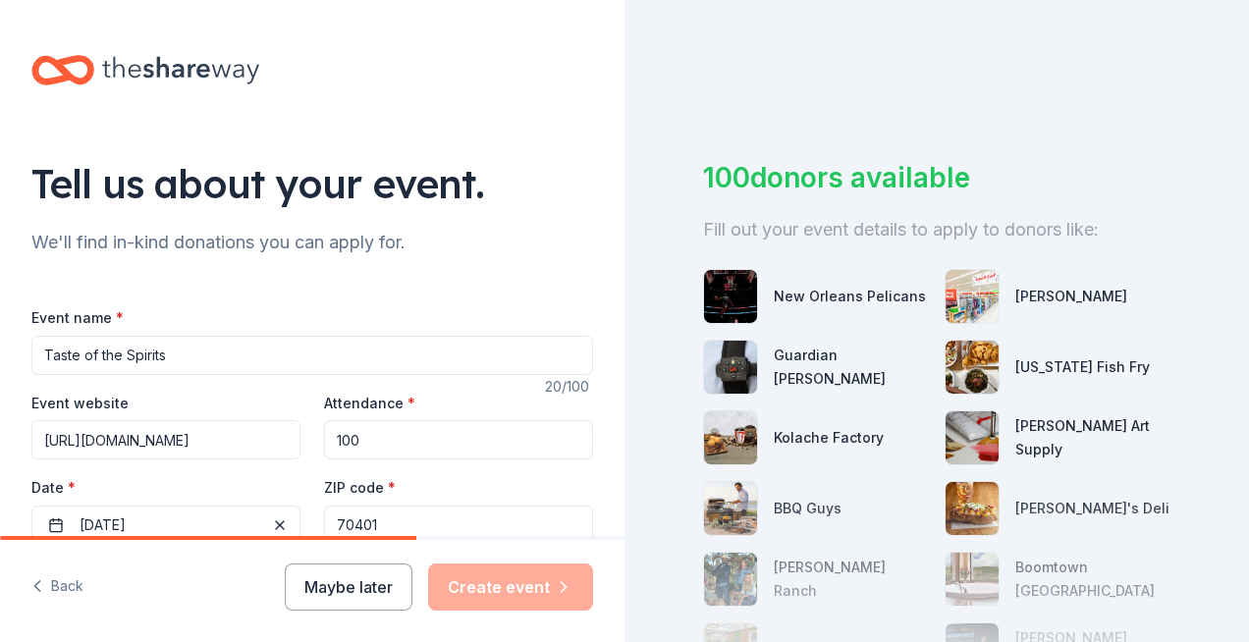
click at [178, 360] on input "Taste of the Spirits" at bounding box center [311, 355] width 561 height 39
type input "Taste of the Spirit"
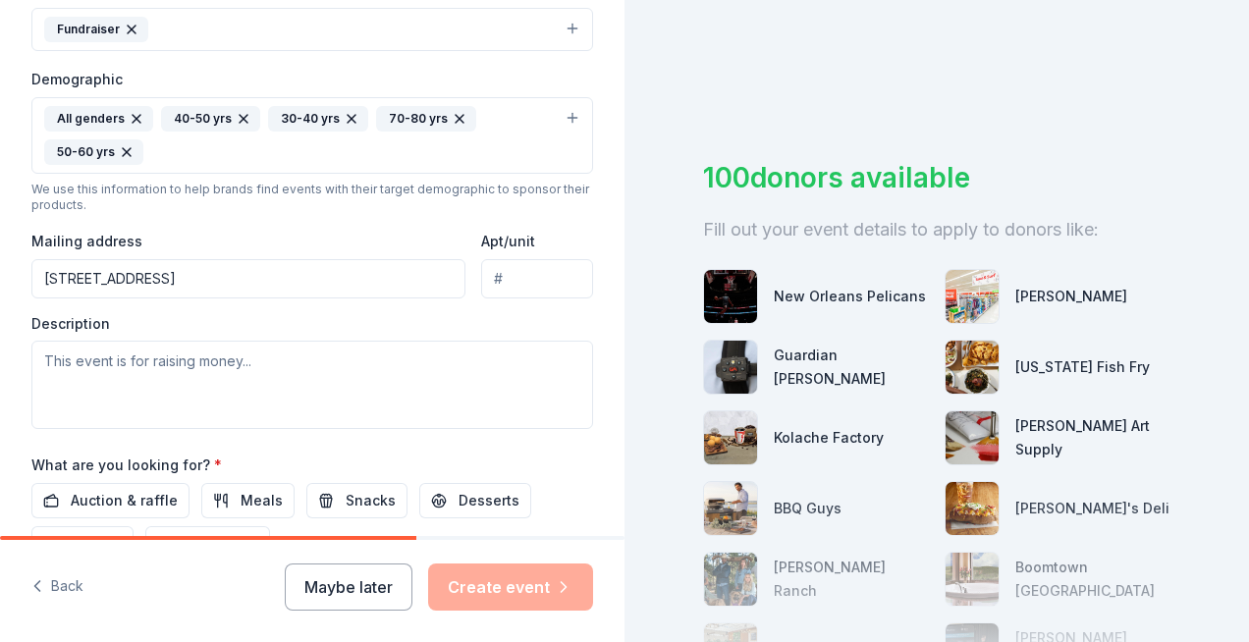
scroll to position [589, 0]
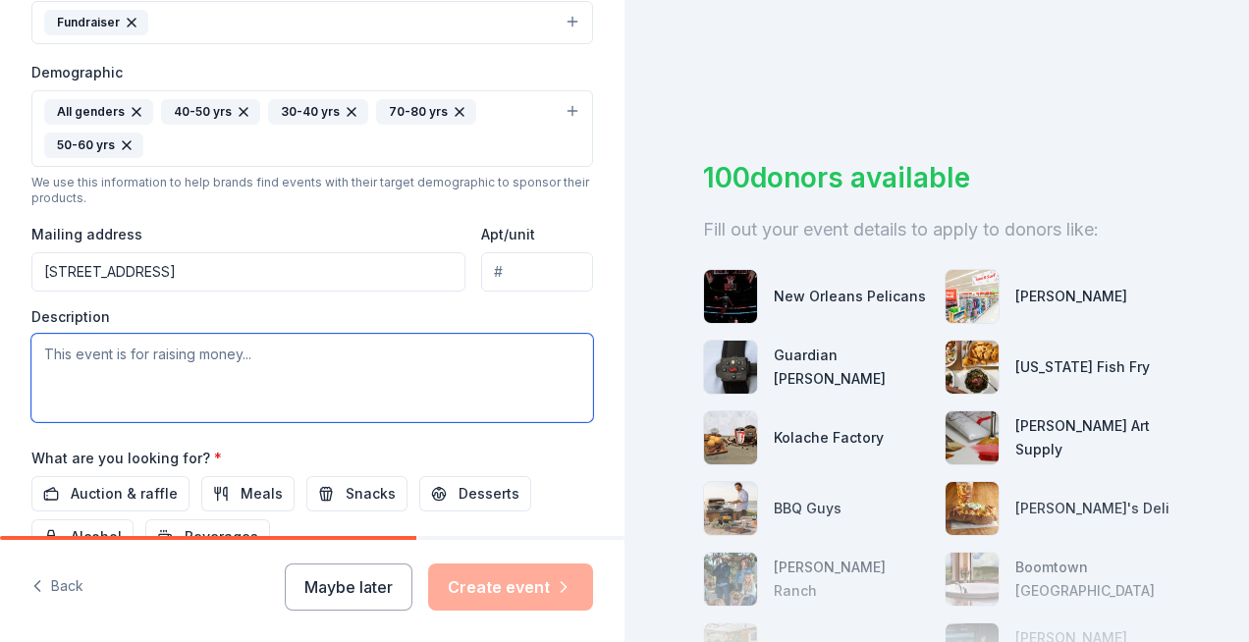
click at [92, 364] on textarea at bounding box center [311, 378] width 561 height 88
paste textarea "Taste of the Spirits is an elegant four-course tasting dinner, each course pair…"
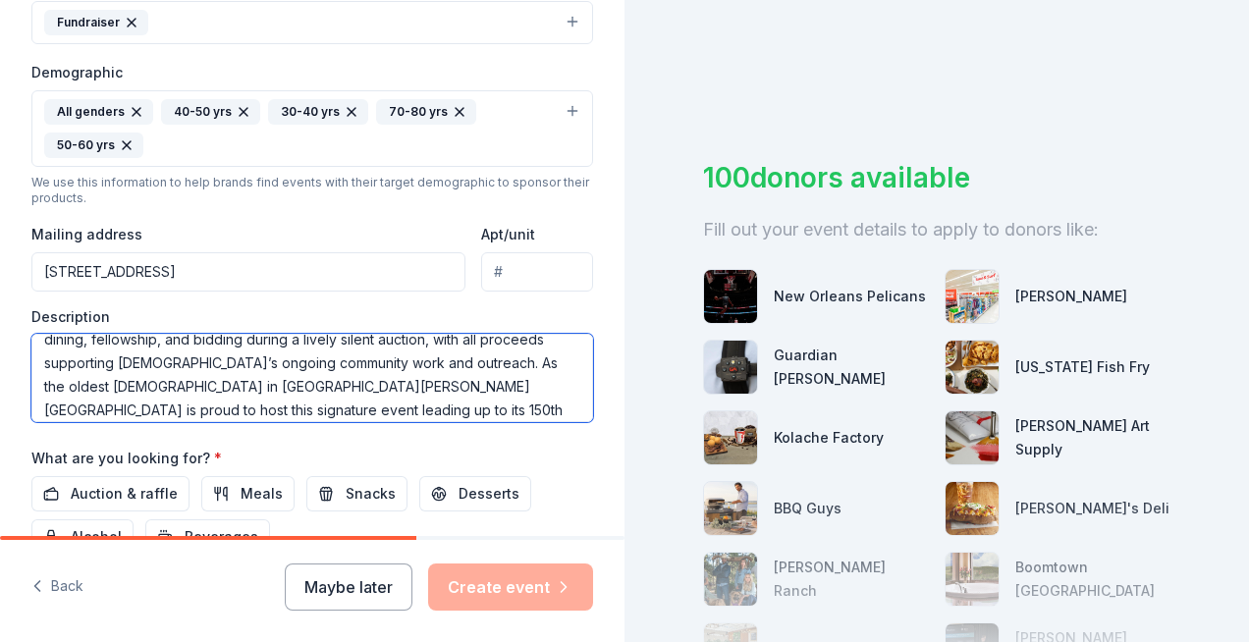
scroll to position [94, 0]
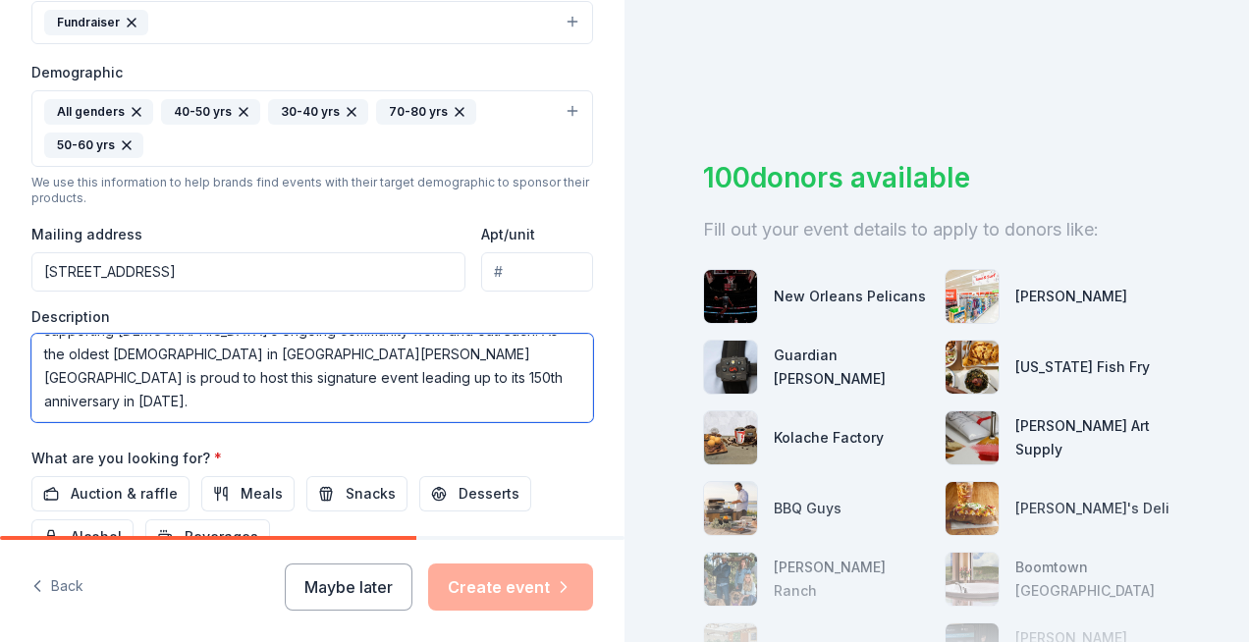
type textarea "Taste of the Spirits is an elegant four-course tasting dinner, each course pair…"
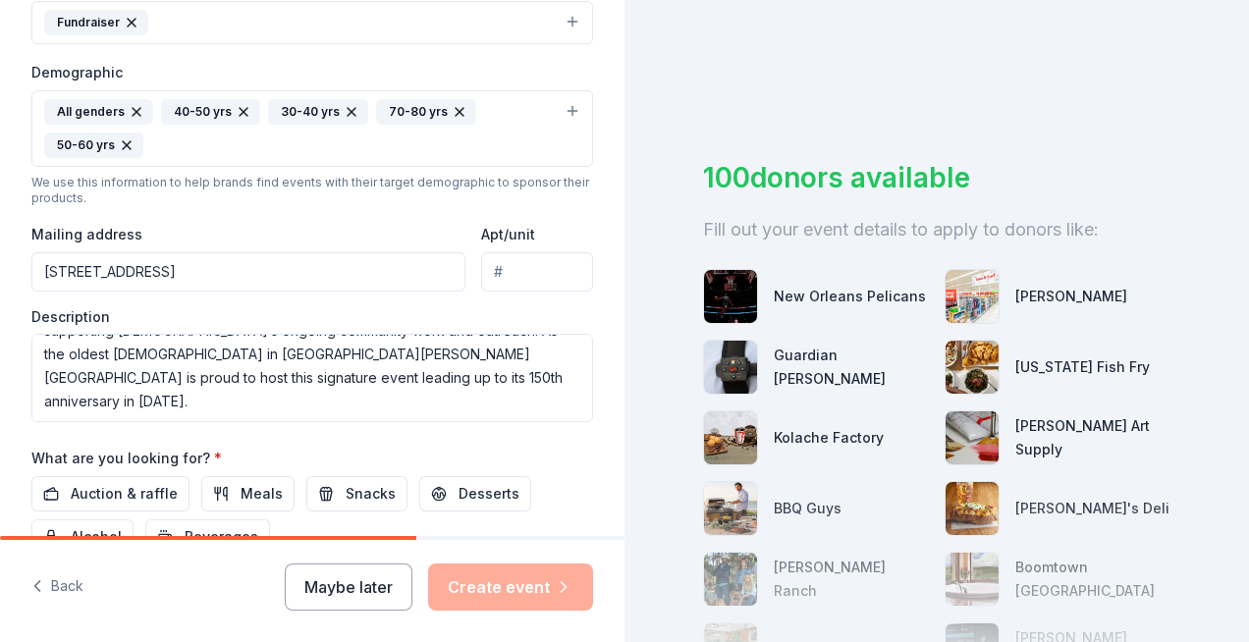
click at [304, 444] on div "Event name * Taste of the Spirit 19 /100 Event website https://www.gracemem.org…" at bounding box center [311, 188] width 561 height 944
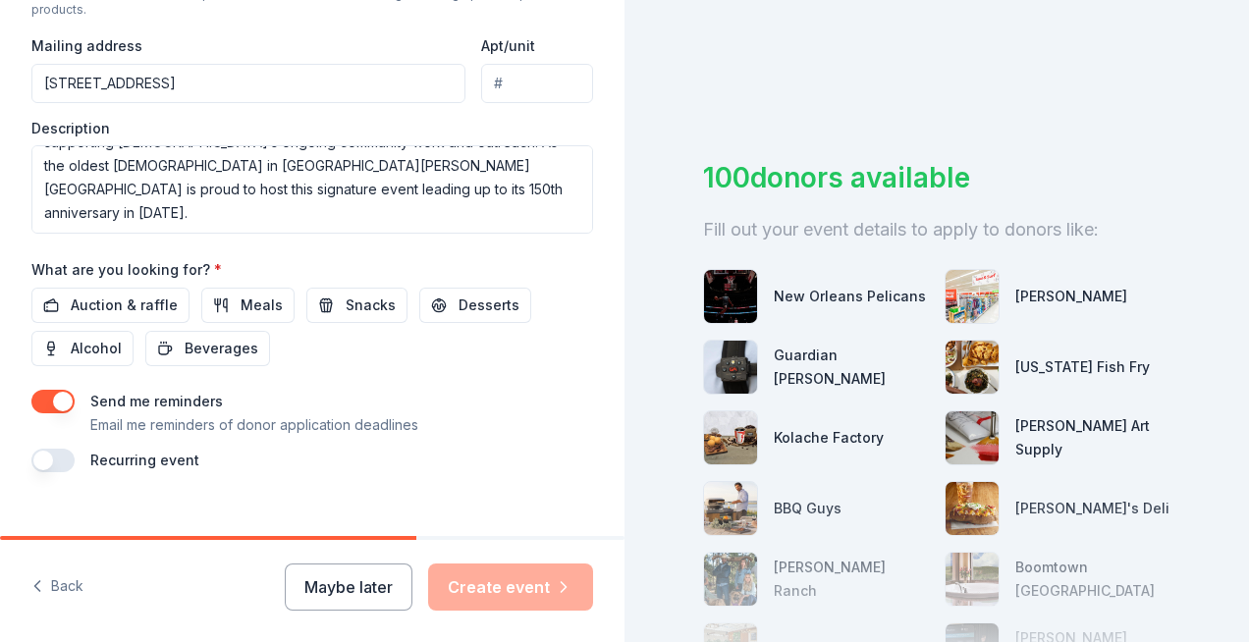
scroll to position [785, 0]
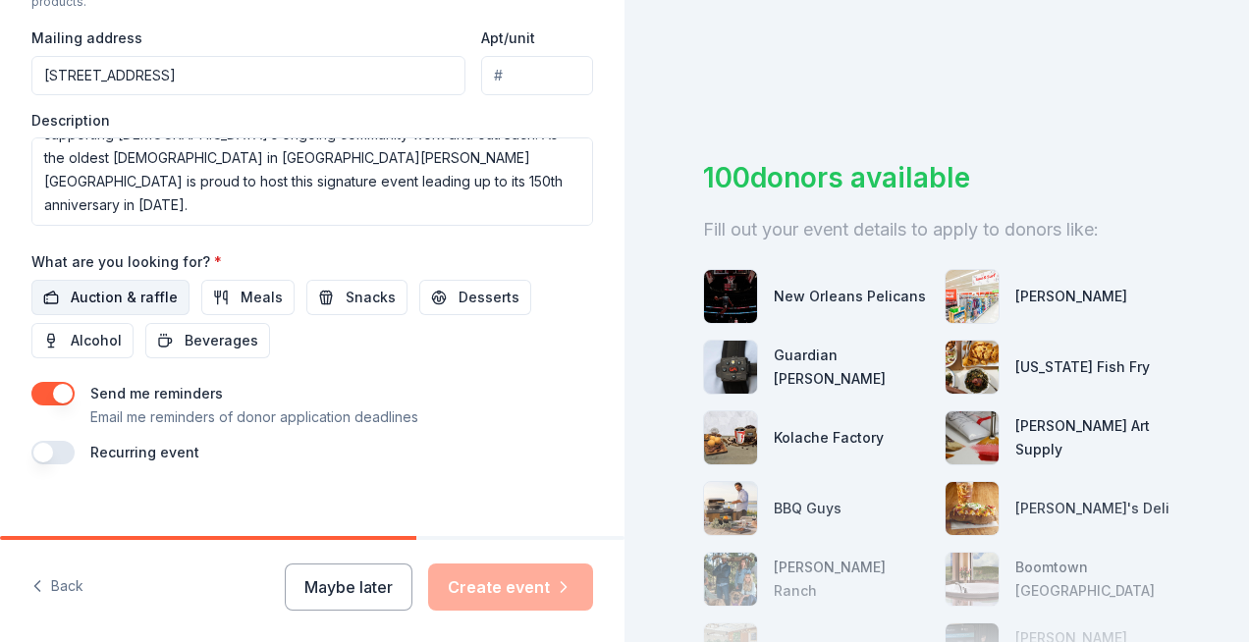
click at [135, 296] on span "Auction & raffle" at bounding box center [124, 298] width 107 height 24
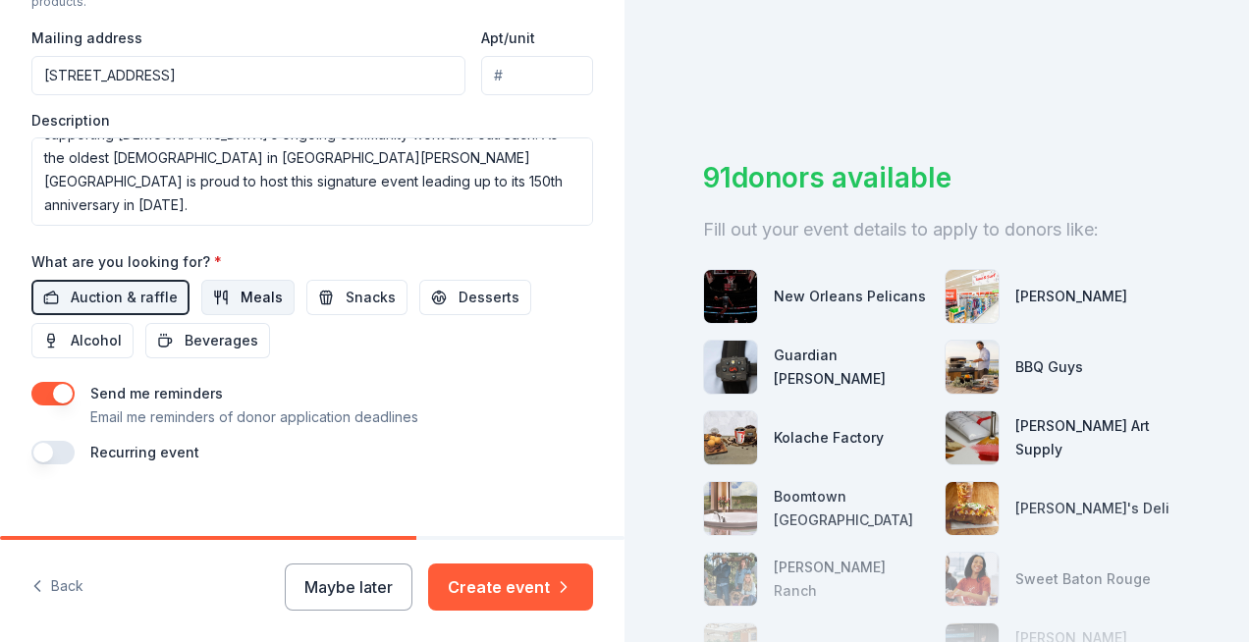
click at [246, 292] on span "Meals" at bounding box center [261, 298] width 42 height 24
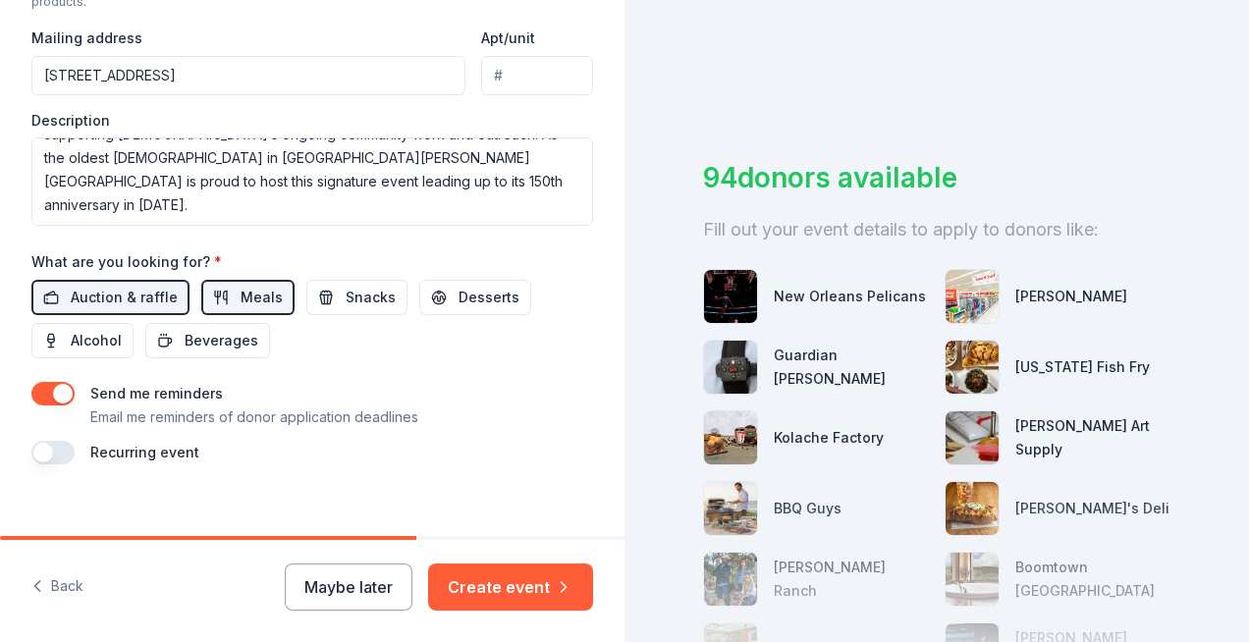
click at [67, 393] on button "button" at bounding box center [52, 394] width 43 height 24
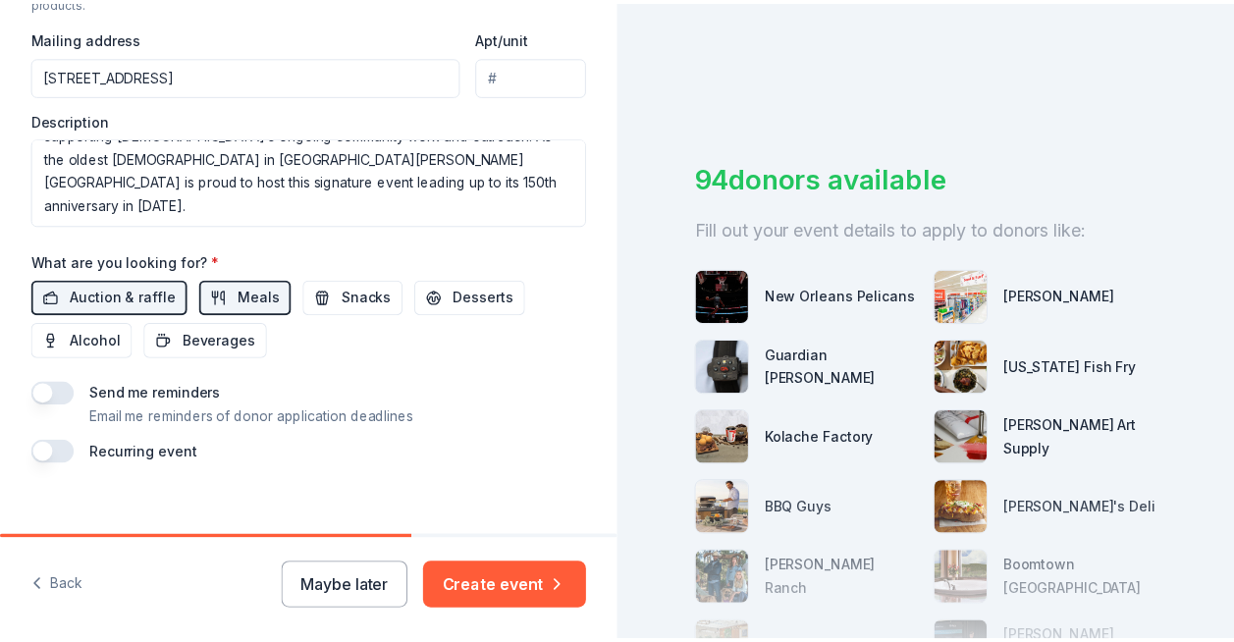
scroll to position [808, 0]
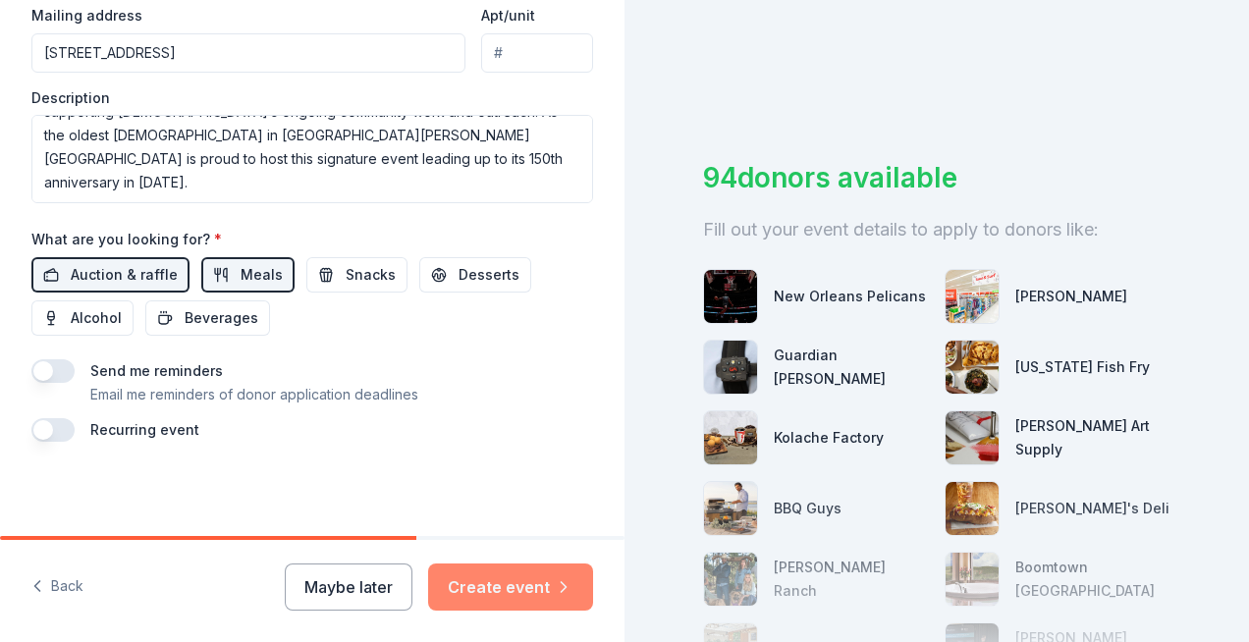
click at [528, 584] on button "Create event" at bounding box center [510, 586] width 165 height 47
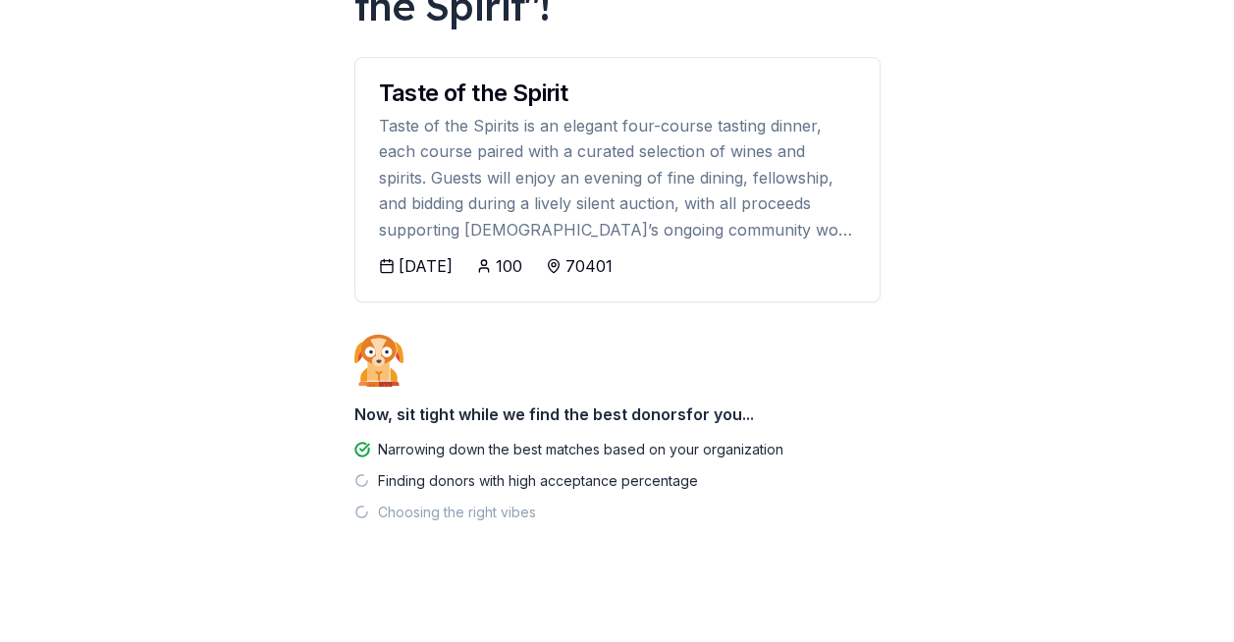
scroll to position [213, 0]
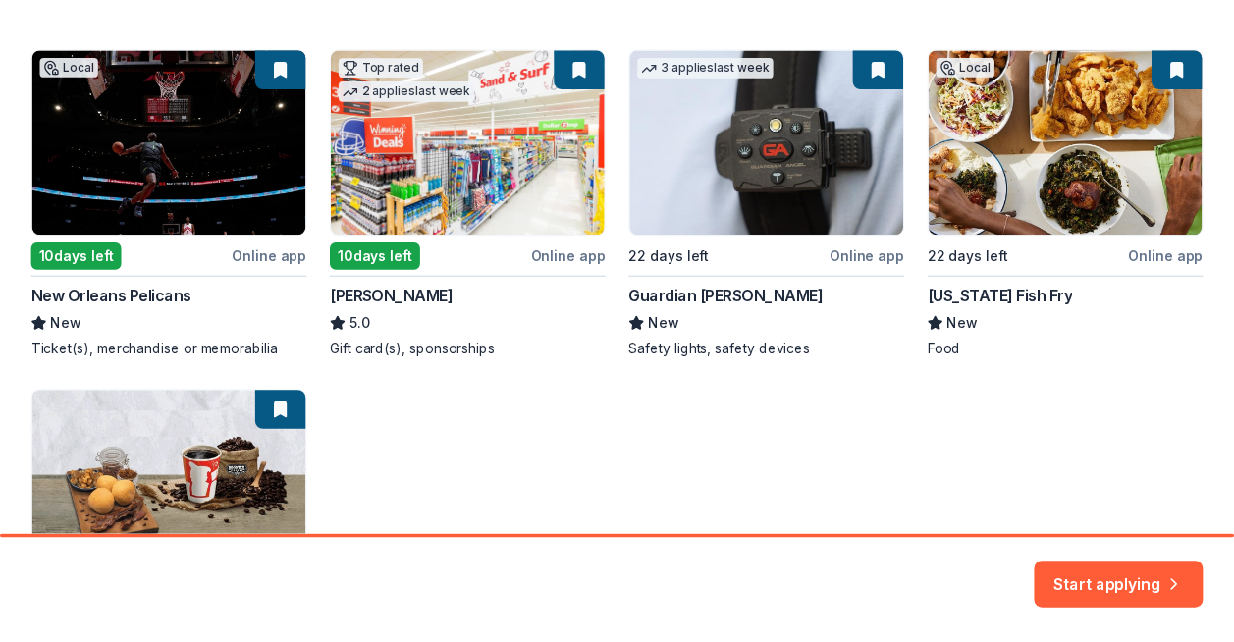
scroll to position [319, 0]
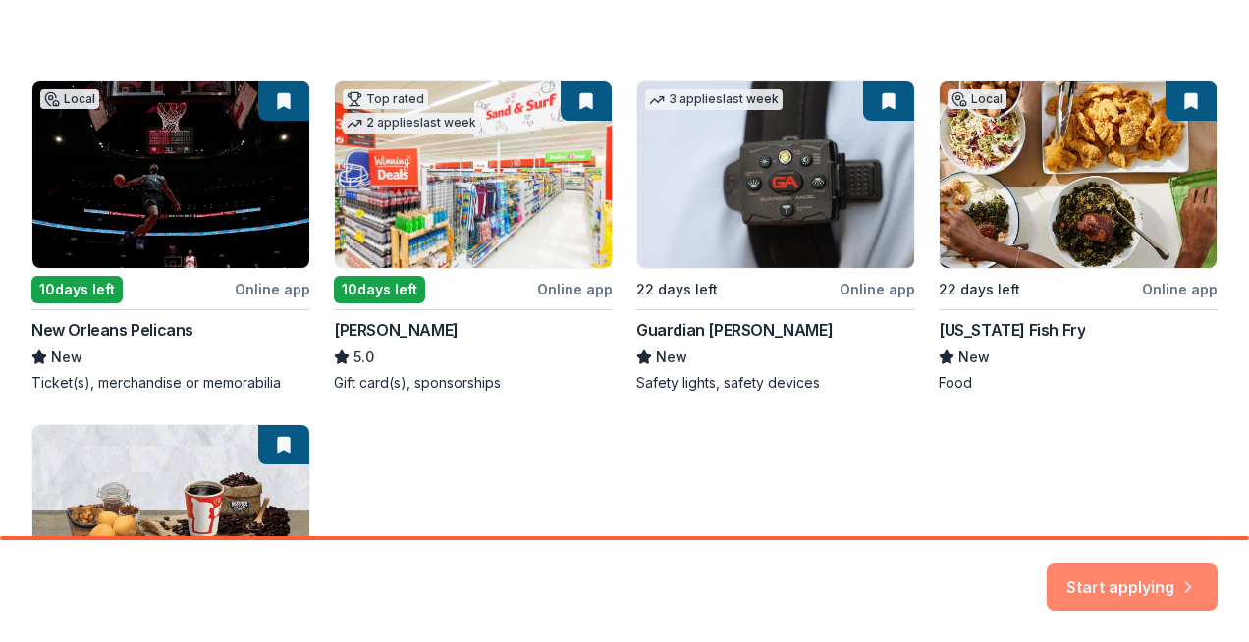
click at [1107, 575] on button "Start applying" at bounding box center [1131, 575] width 171 height 47
click at [1123, 585] on div "Start applying" at bounding box center [1131, 586] width 171 height 47
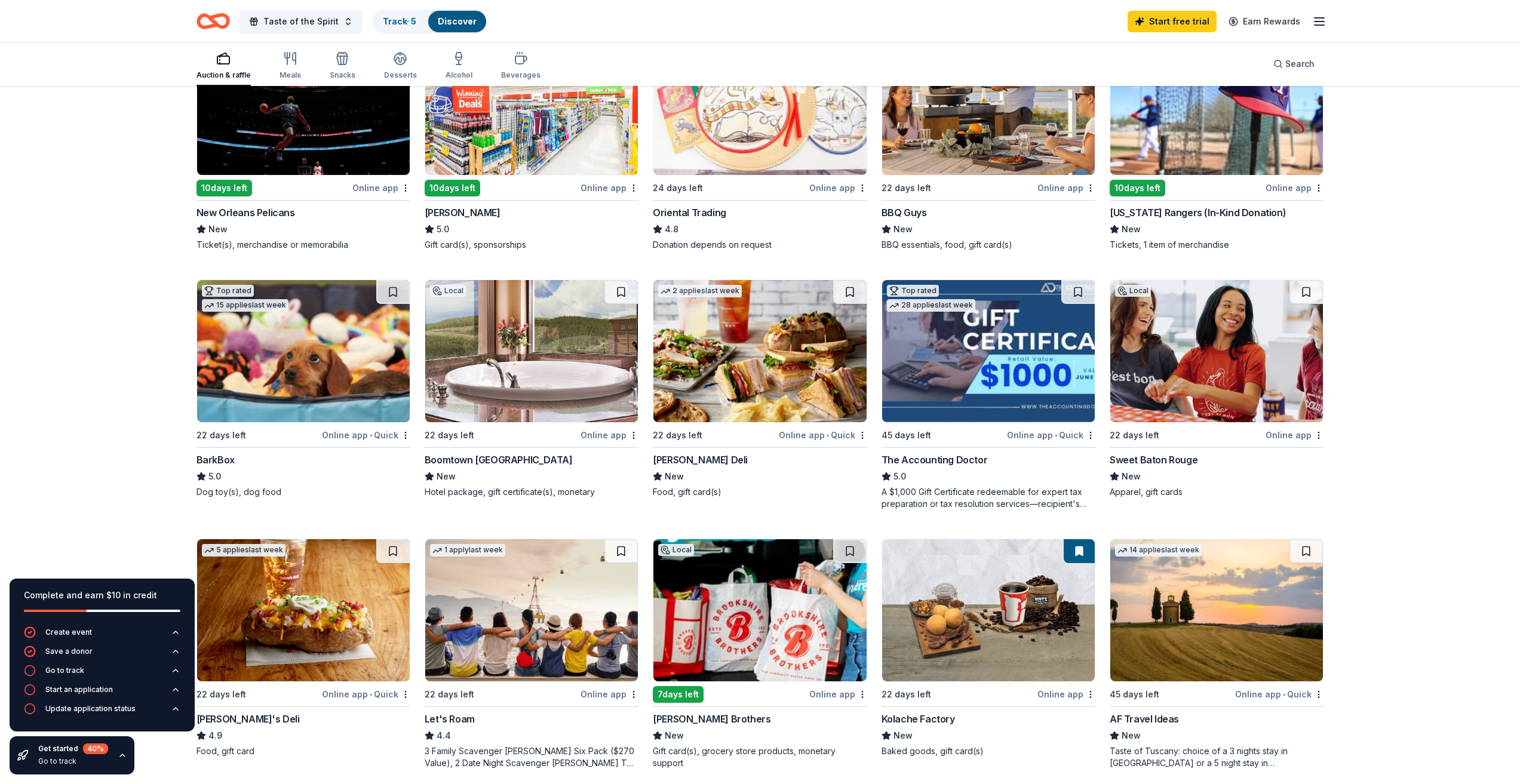
scroll to position [119, 0]
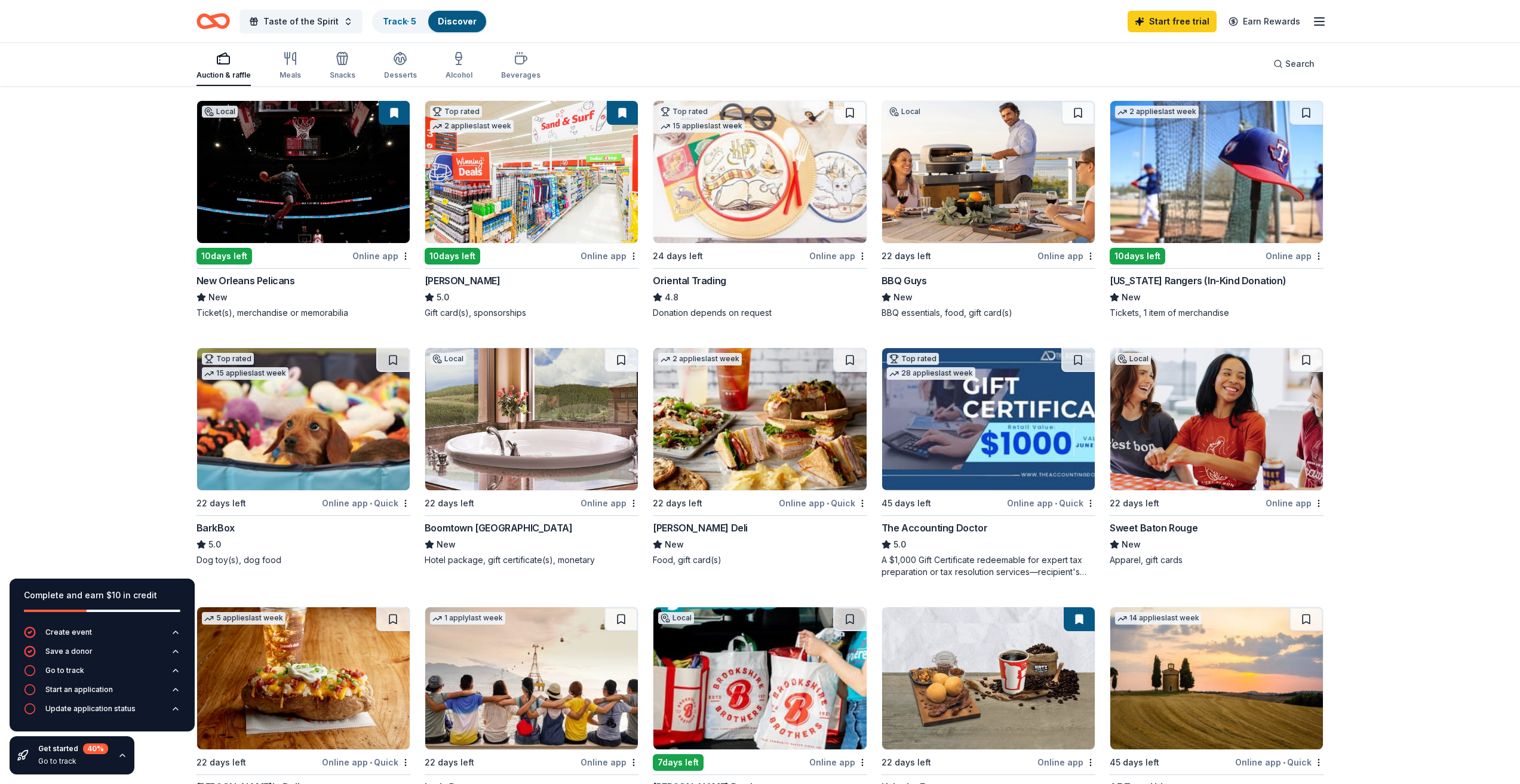
click at [369, 253] on div "Online app" at bounding box center [381, 255] width 58 height 15
click at [554, 215] on img at bounding box center [531, 172] width 212 height 142
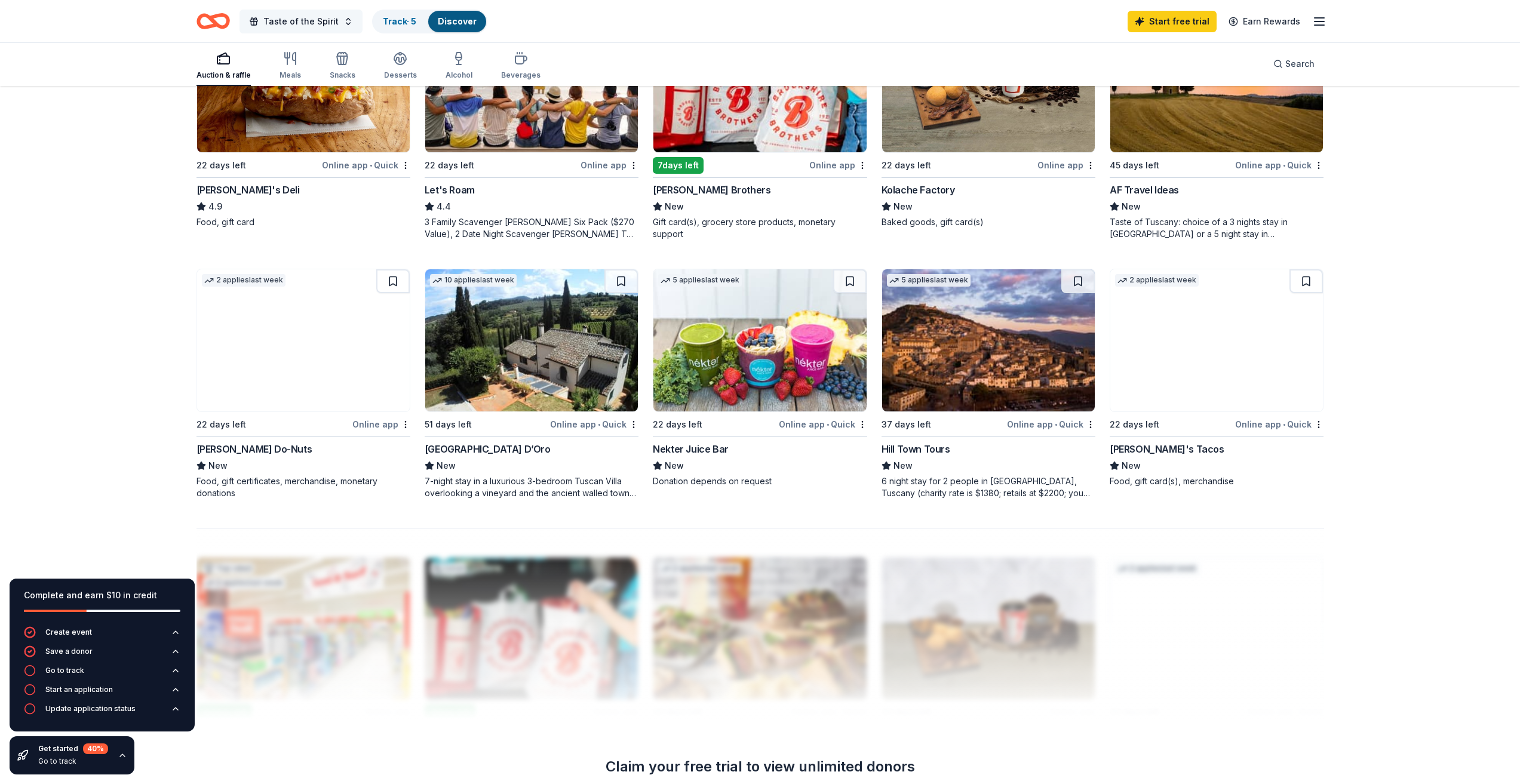
scroll to position [597, 0]
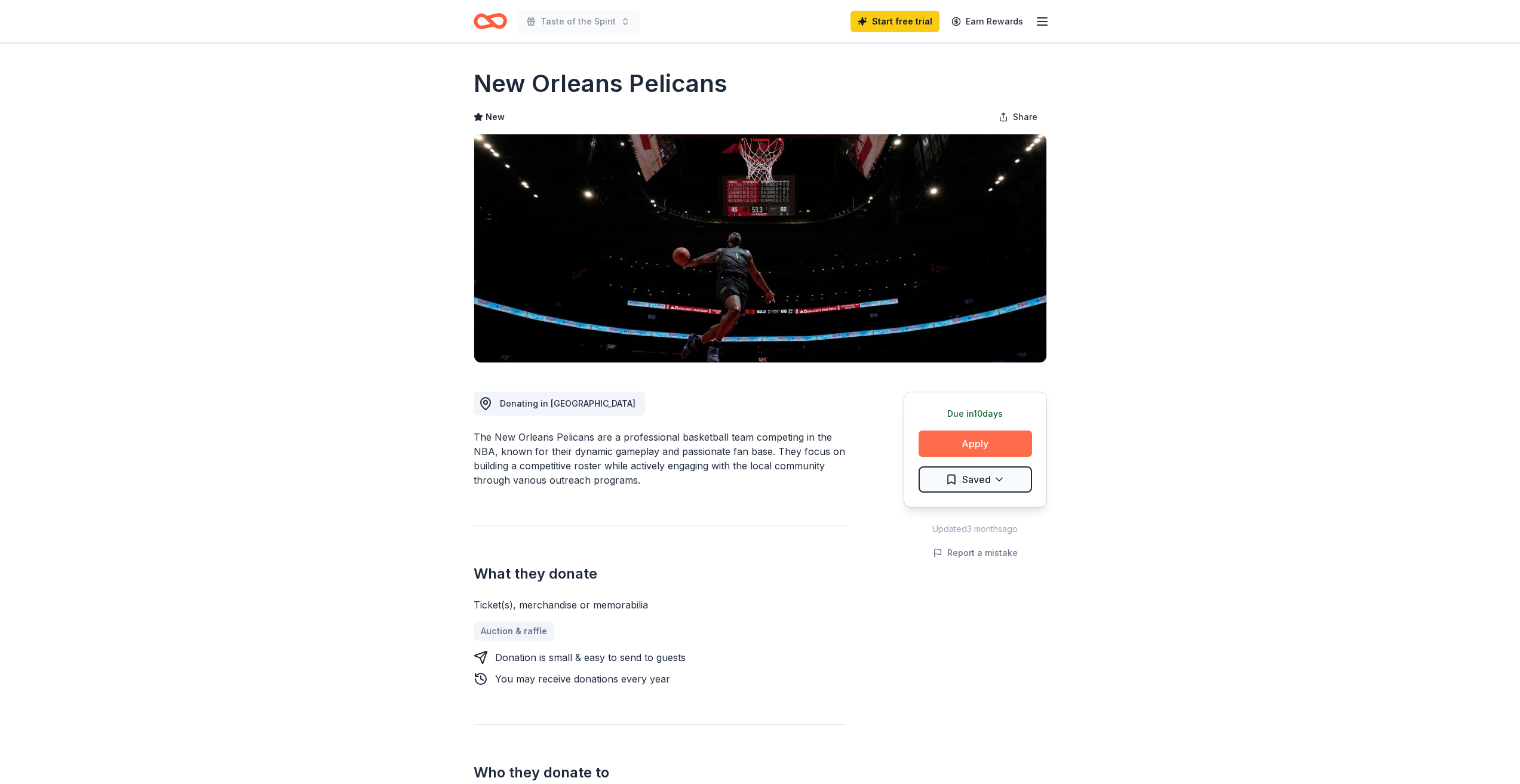
click at [964, 441] on button "Apply" at bounding box center [975, 443] width 113 height 26
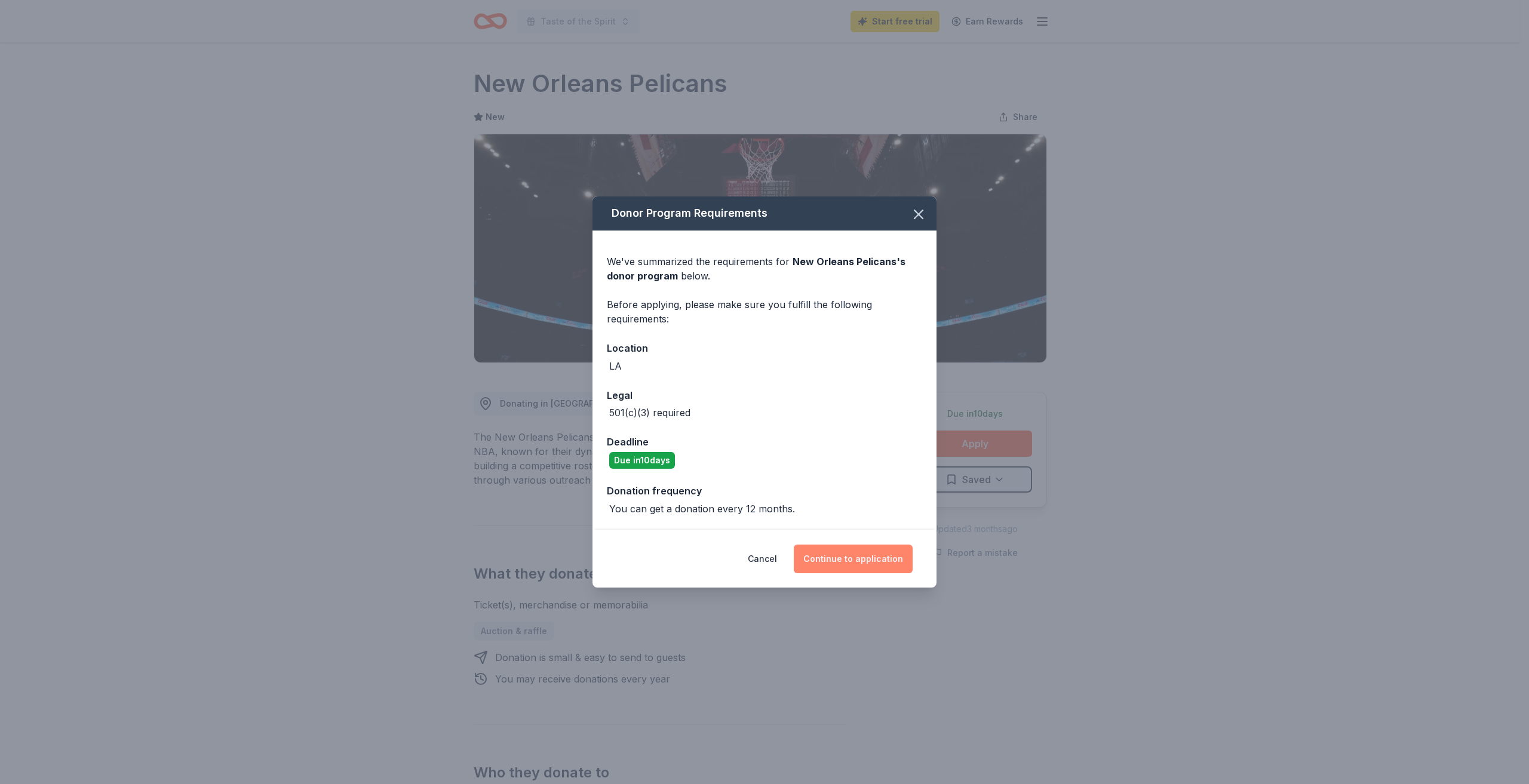
click at [840, 560] on button "Continue to application" at bounding box center [853, 558] width 119 height 29
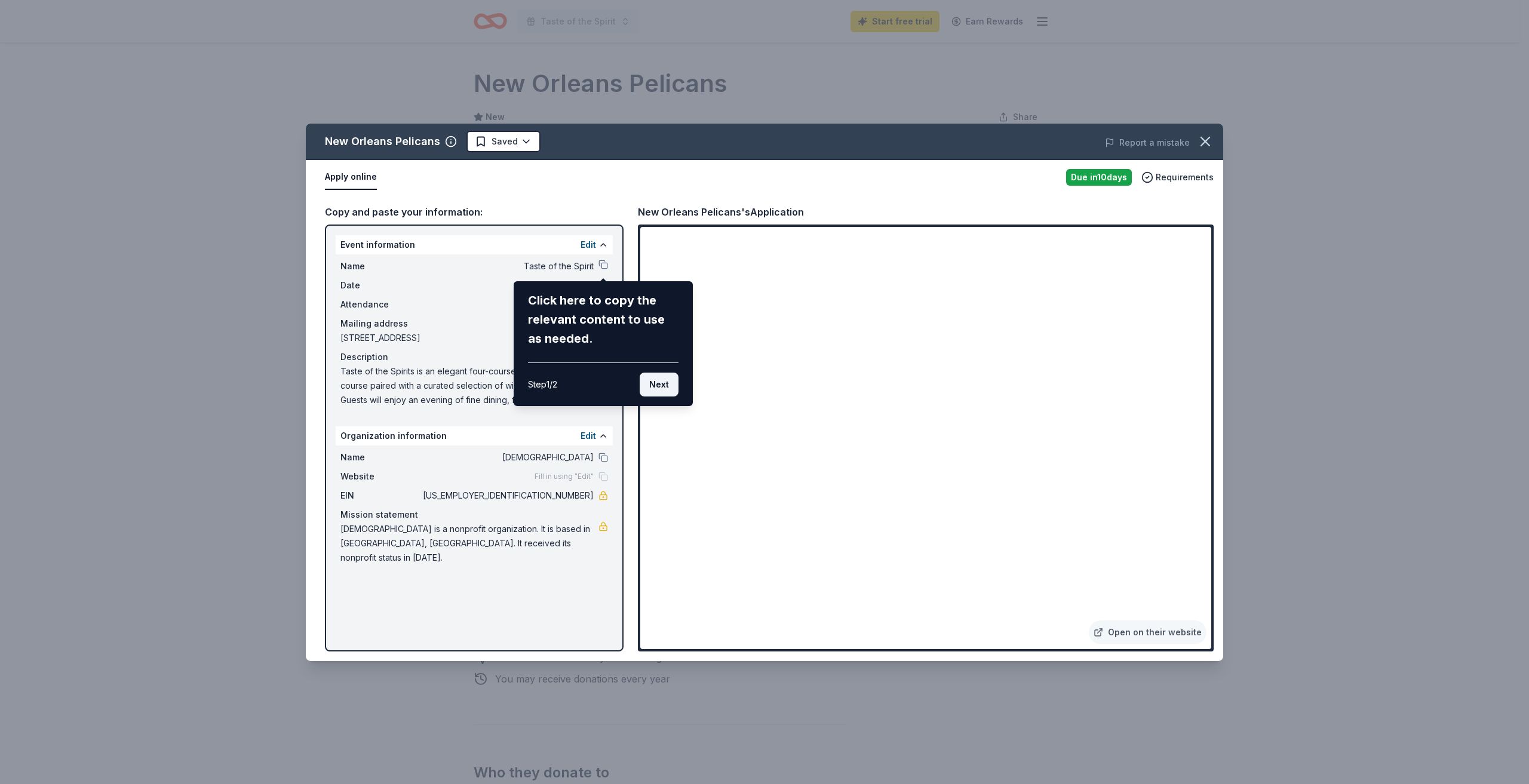
click at [664, 384] on button "Next" at bounding box center [659, 384] width 39 height 24
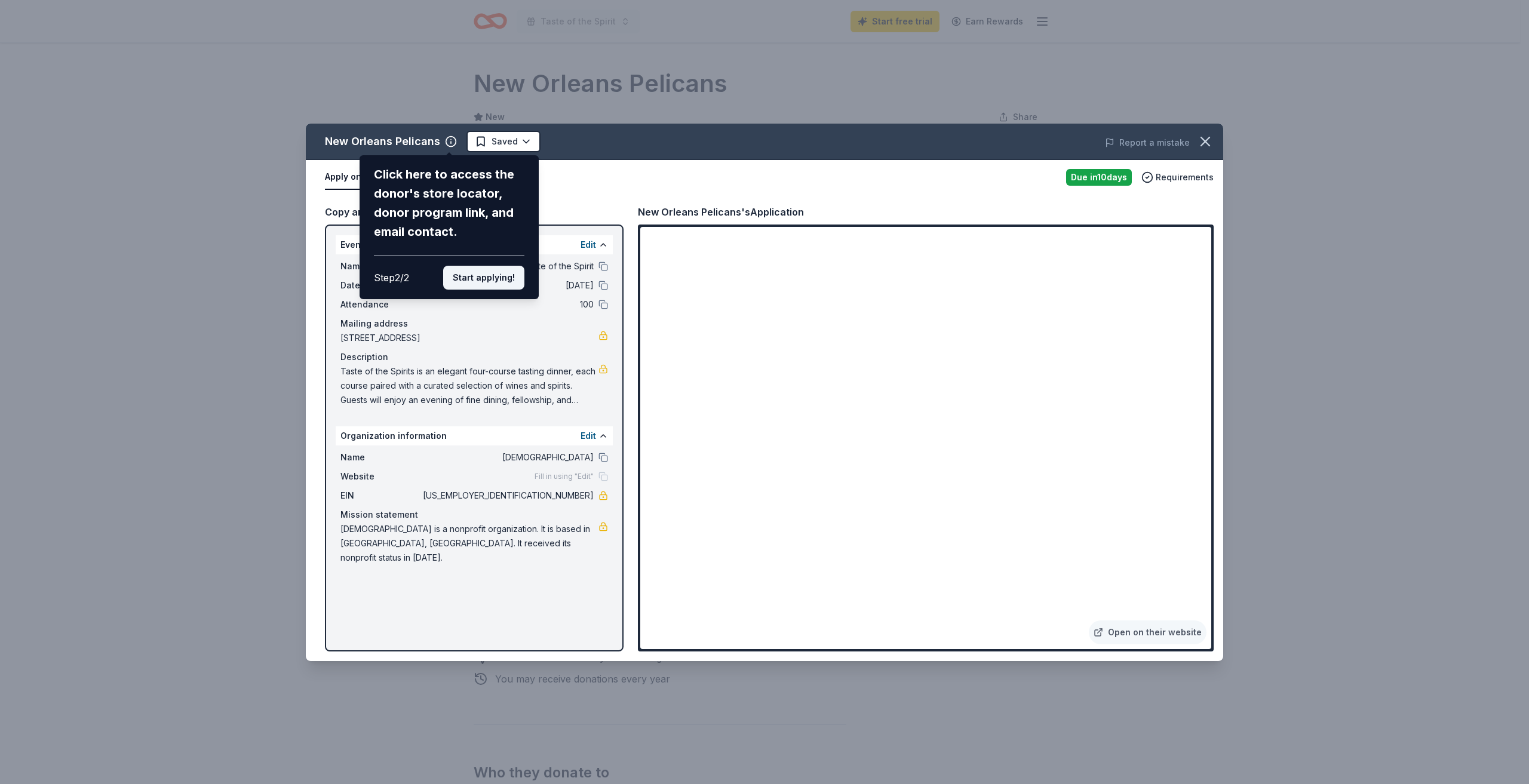
click at [471, 279] on button "Start applying!" at bounding box center [483, 277] width 81 height 24
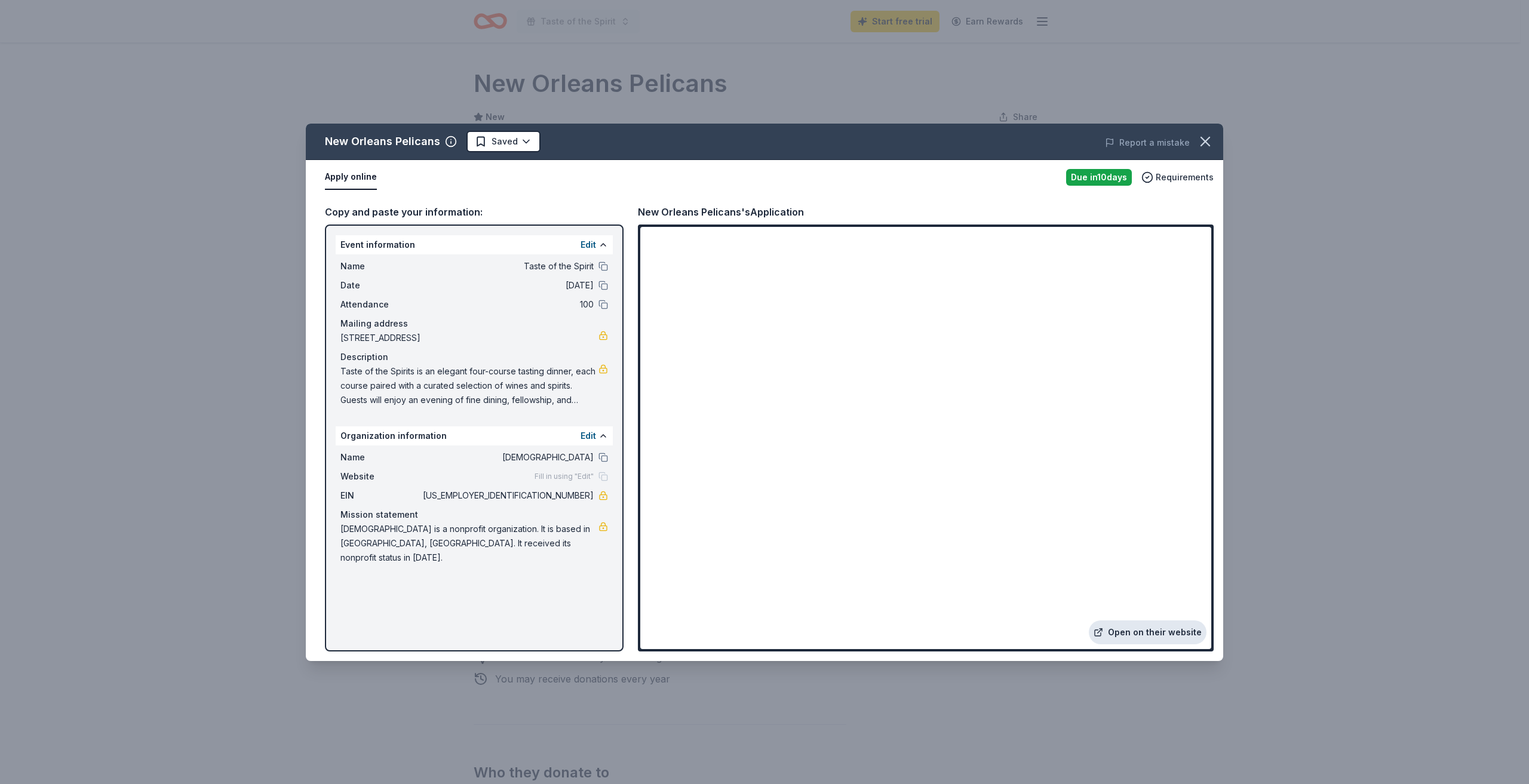
click at [1172, 632] on link "Open on their website" at bounding box center [1147, 632] width 117 height 24
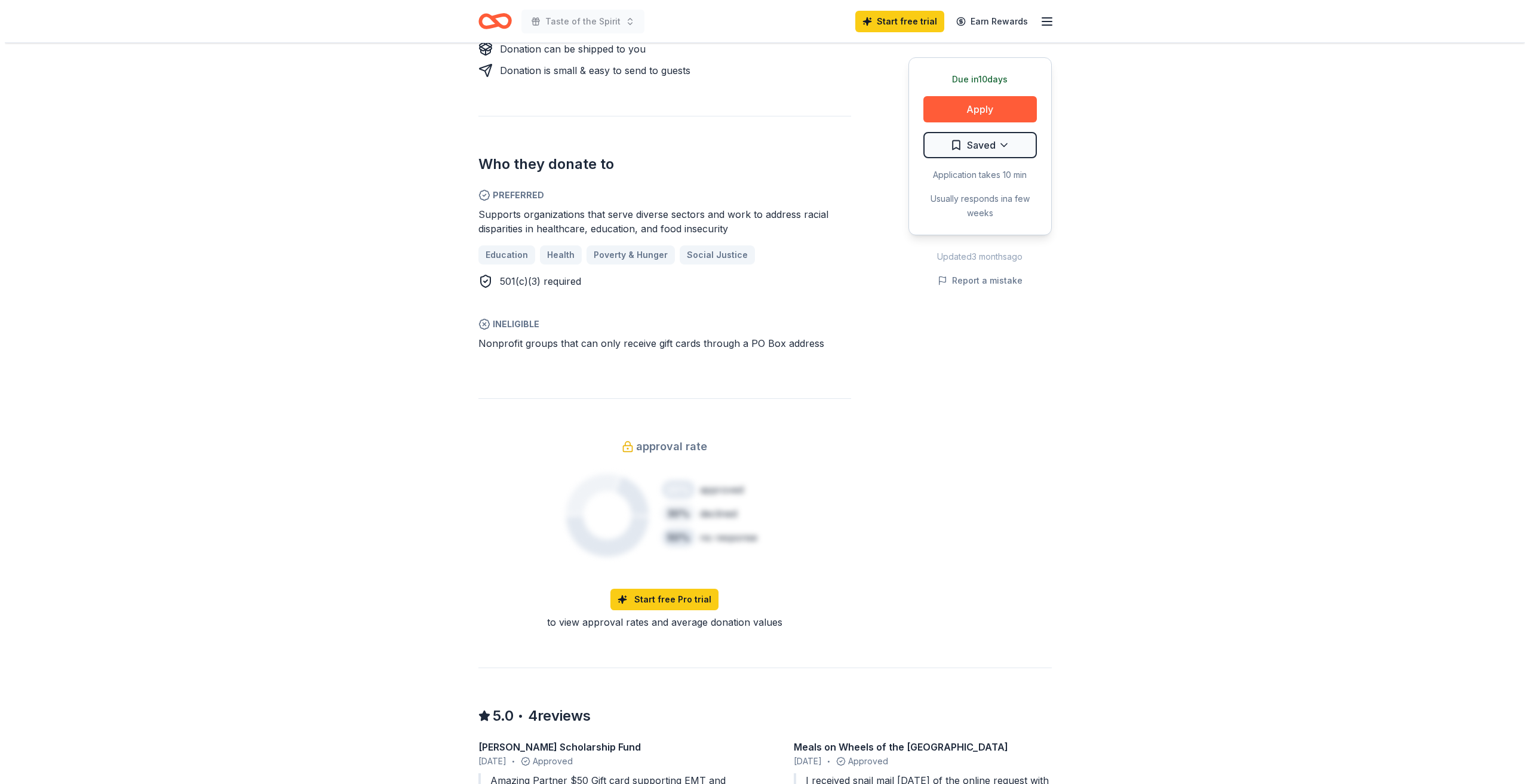
scroll to position [592, 0]
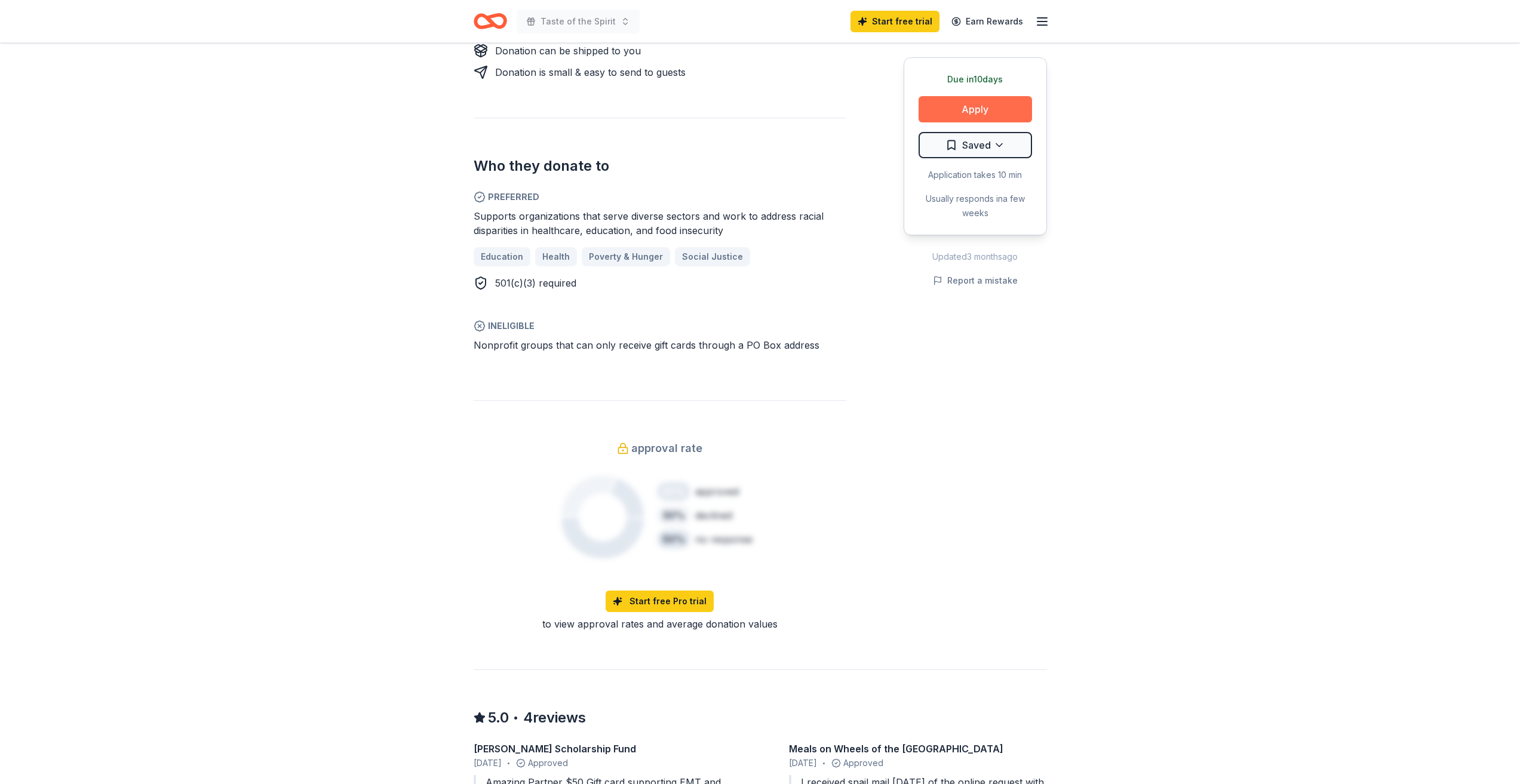
click at [953, 103] on button "Apply" at bounding box center [975, 109] width 113 height 26
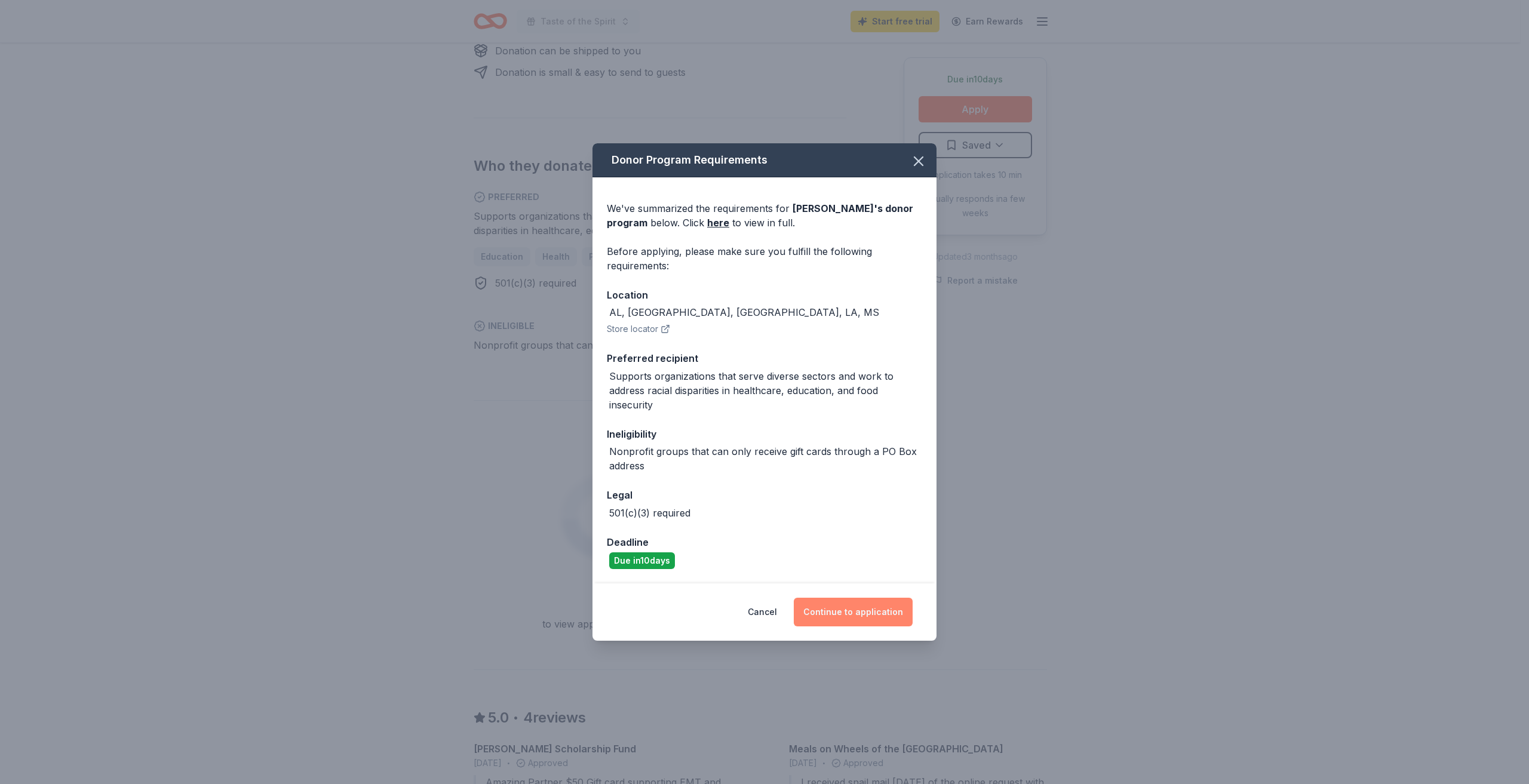
click at [850, 602] on button "Continue to application" at bounding box center [853, 612] width 119 height 29
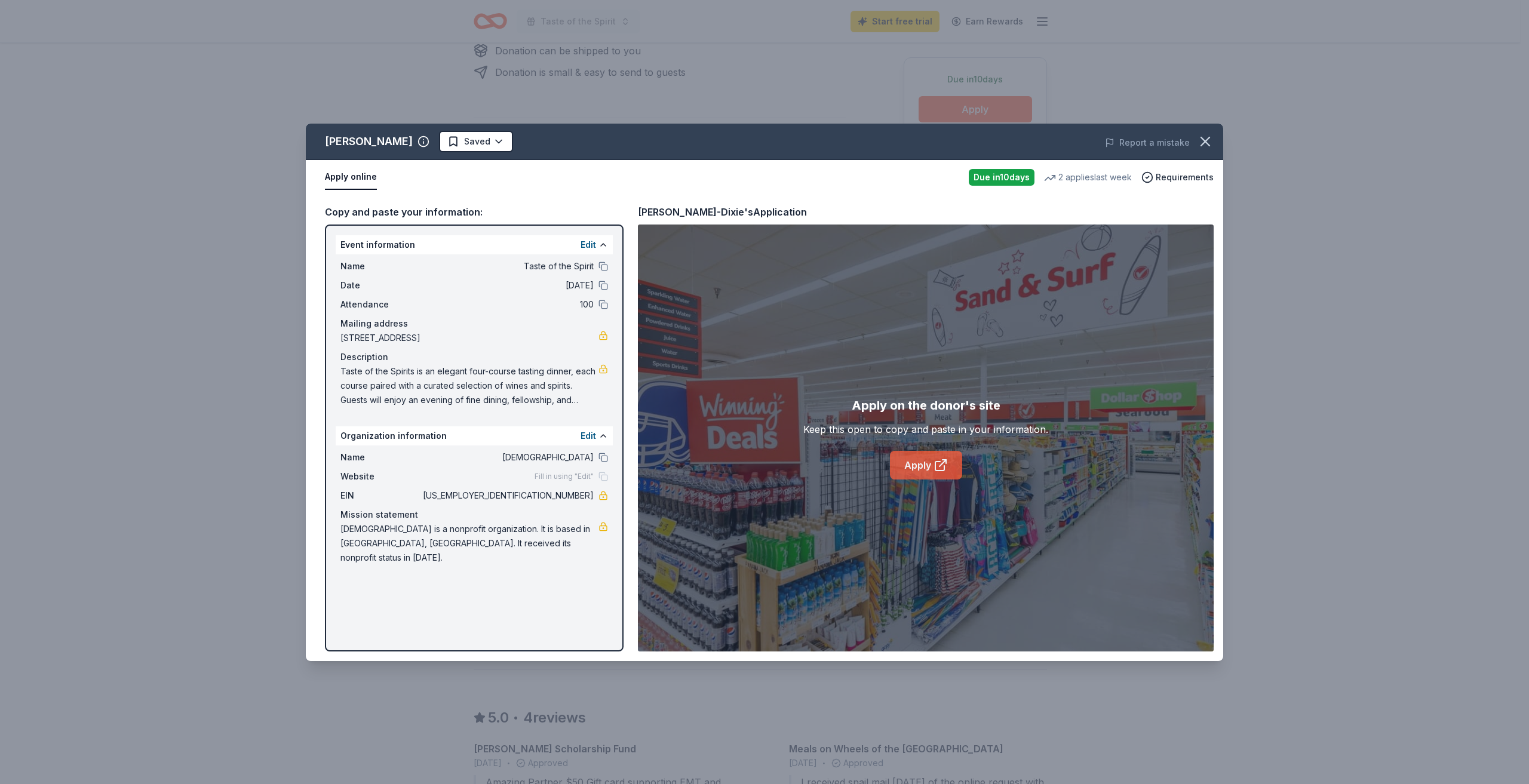
click at [924, 467] on link "Apply" at bounding box center [926, 465] width 72 height 29
